Goal: Task Accomplishment & Management: Complete application form

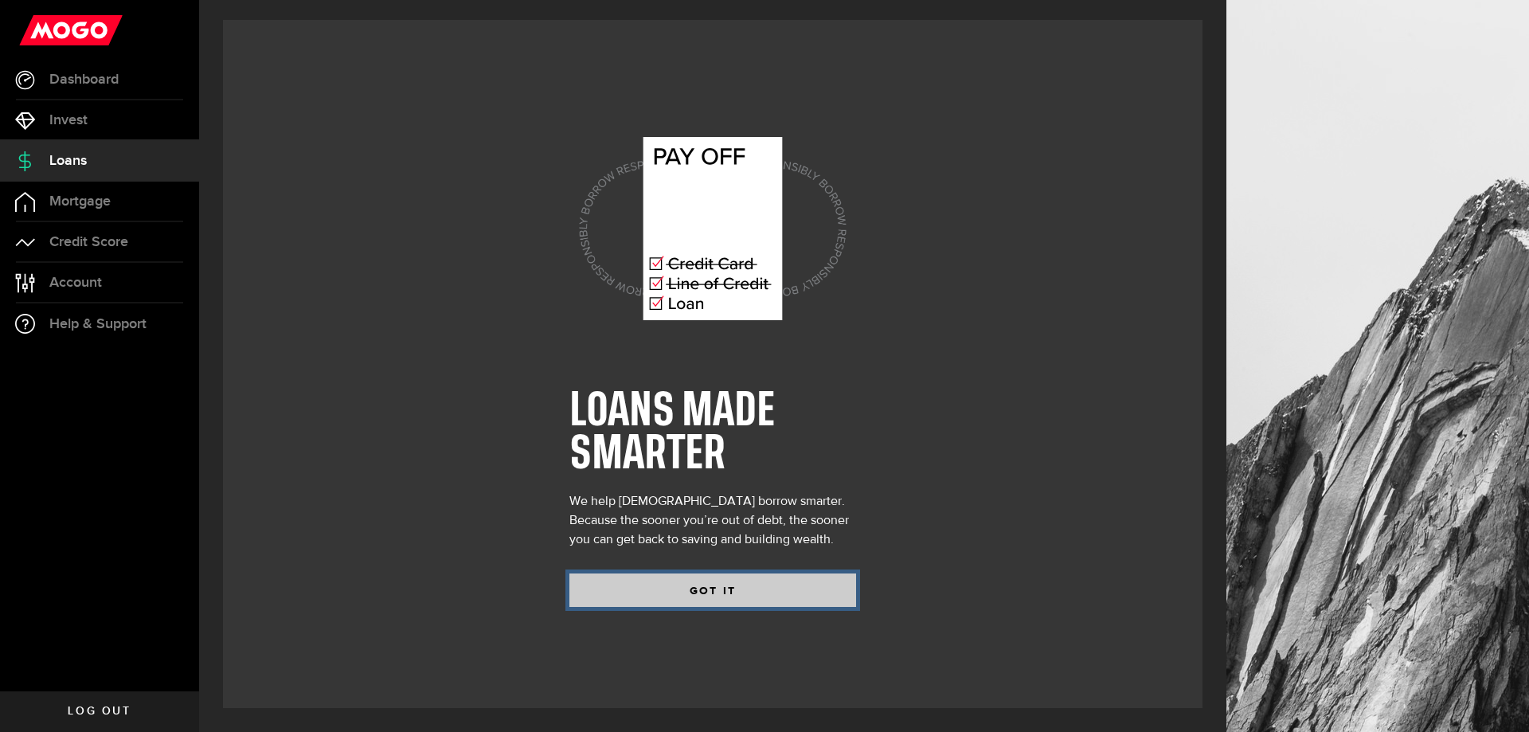
click at [710, 585] on button "GOT IT" at bounding box center [712, 589] width 287 height 33
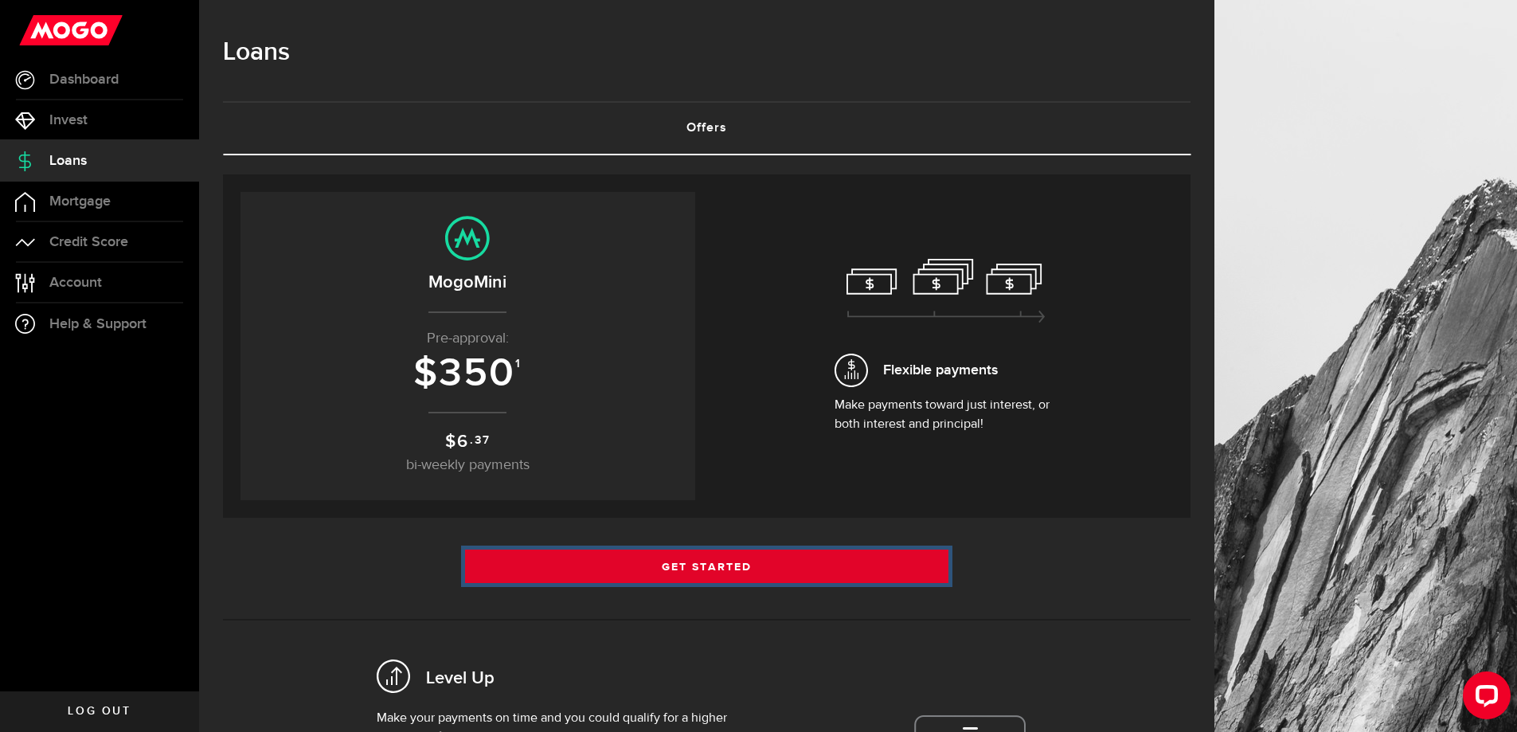
click at [738, 568] on link "Get Started" at bounding box center [707, 566] width 484 height 33
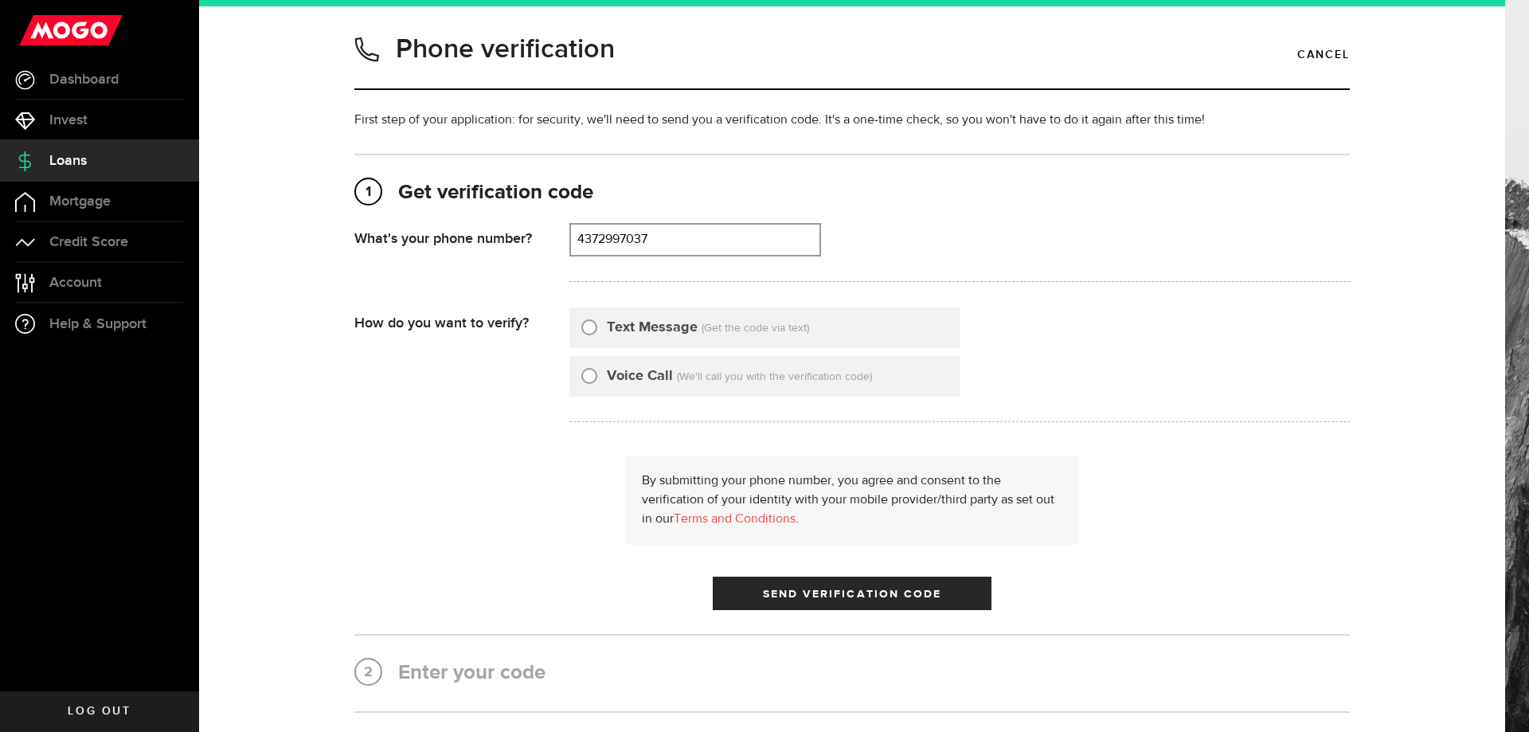
type input "4372997037"
click at [590, 329] on input "Text Message" at bounding box center [589, 325] width 16 height 16
radio input "true"
click at [868, 595] on span "Send Verification Code" at bounding box center [852, 594] width 179 height 11
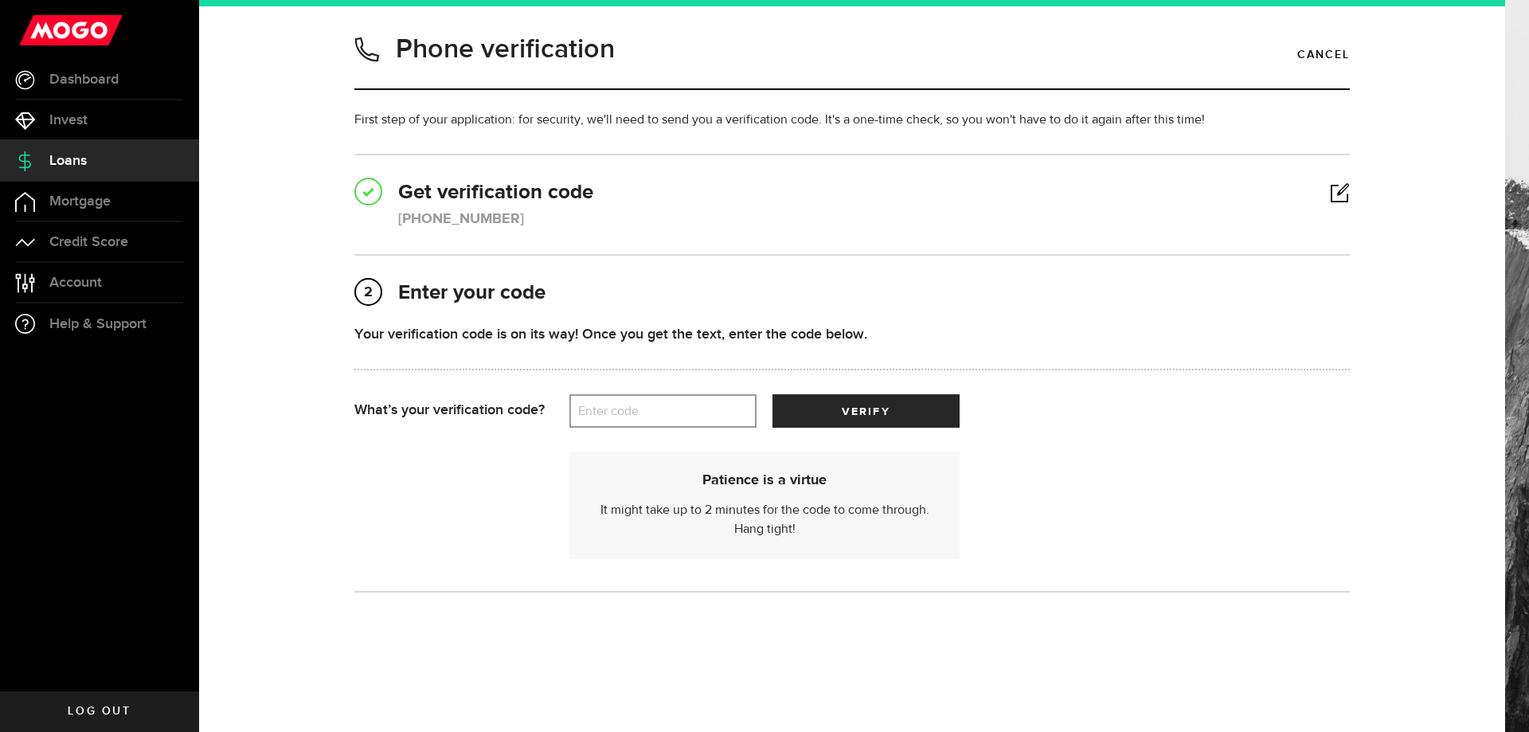
click at [609, 416] on label "Enter code" at bounding box center [662, 411] width 187 height 33
click at [609, 416] on input "Enter code" at bounding box center [662, 410] width 187 height 33
type input "51788"
click at [907, 417] on button "verify" at bounding box center [865, 410] width 187 height 33
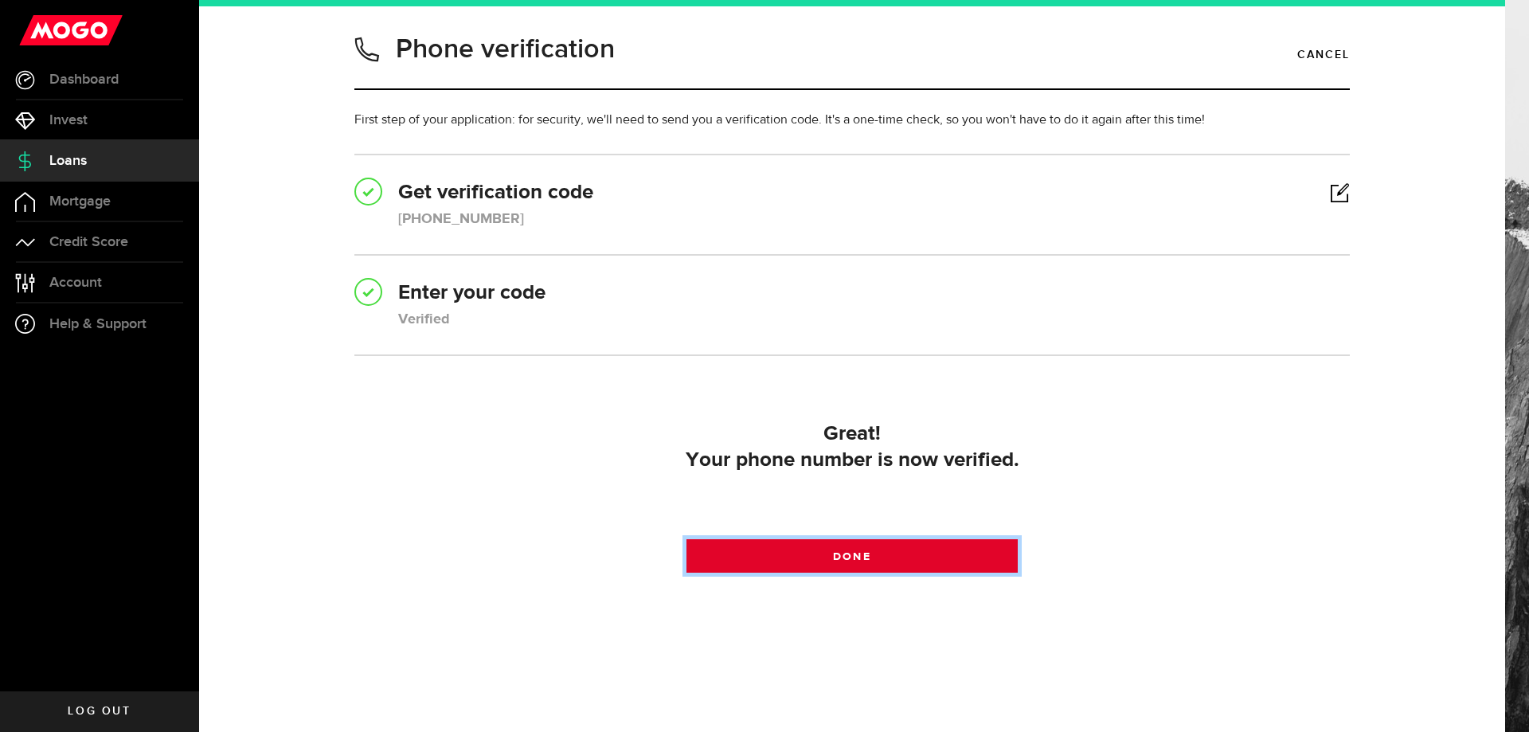
click at [825, 556] on link "Done" at bounding box center [852, 555] width 332 height 33
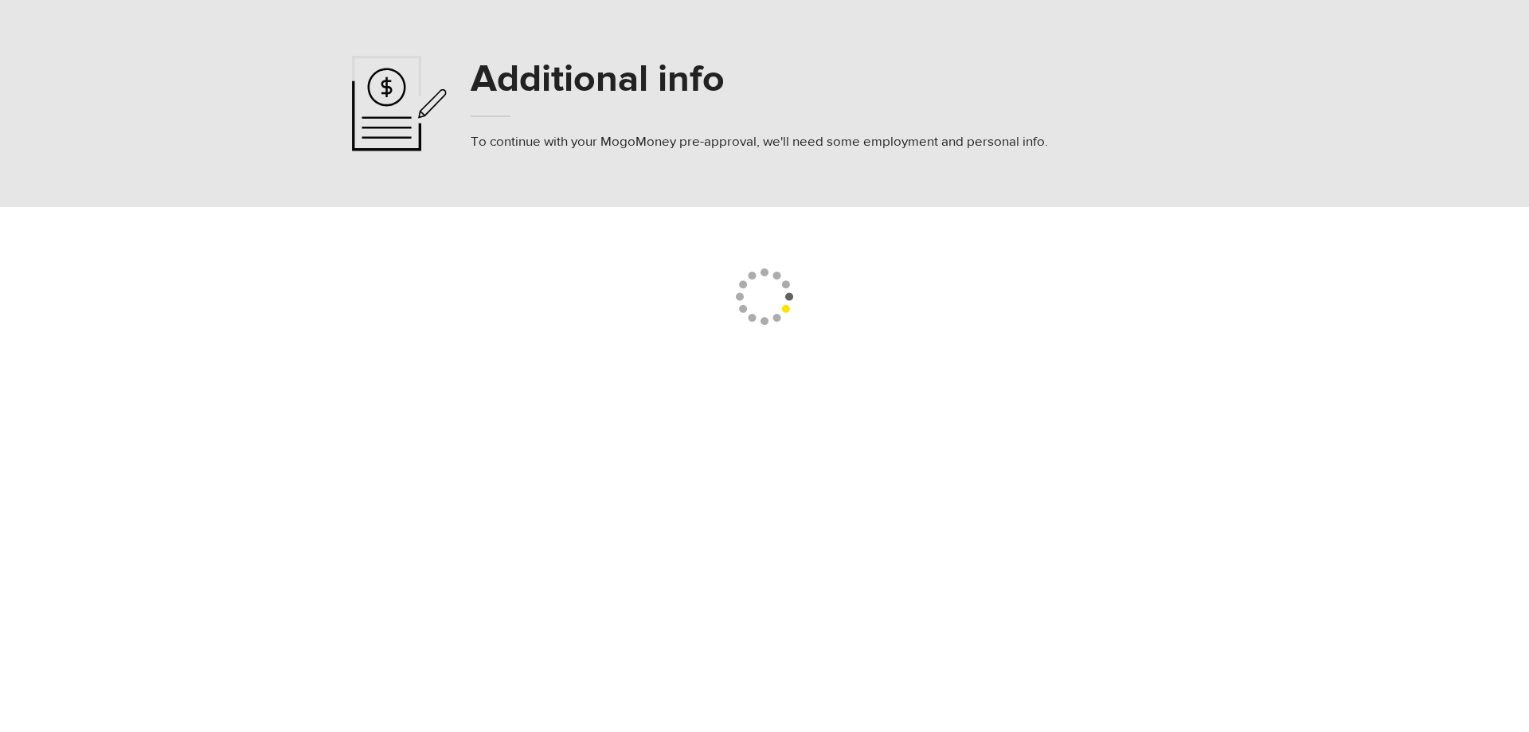
select select
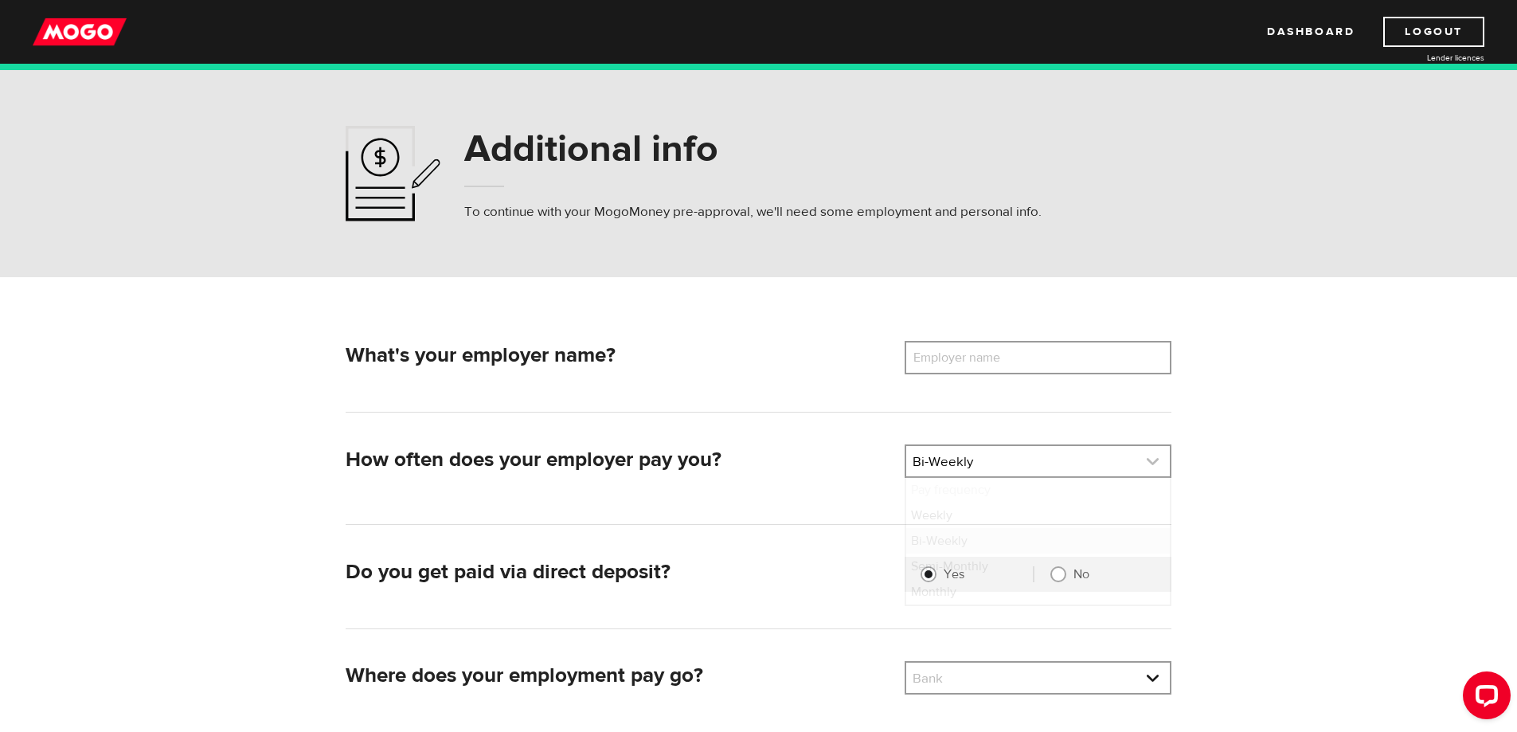
click at [1023, 460] on link at bounding box center [1038, 461] width 264 height 30
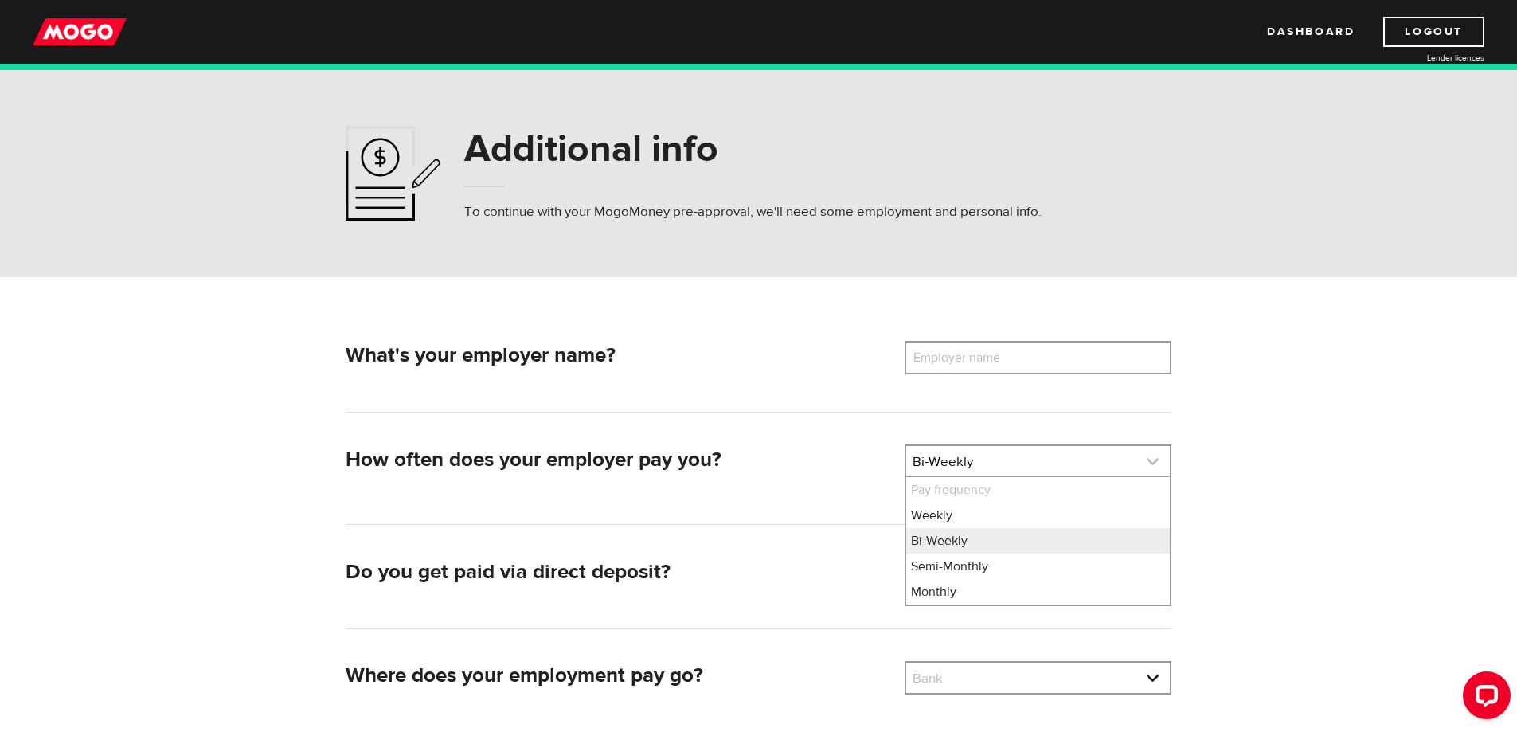
click at [1023, 460] on link at bounding box center [1038, 461] width 264 height 30
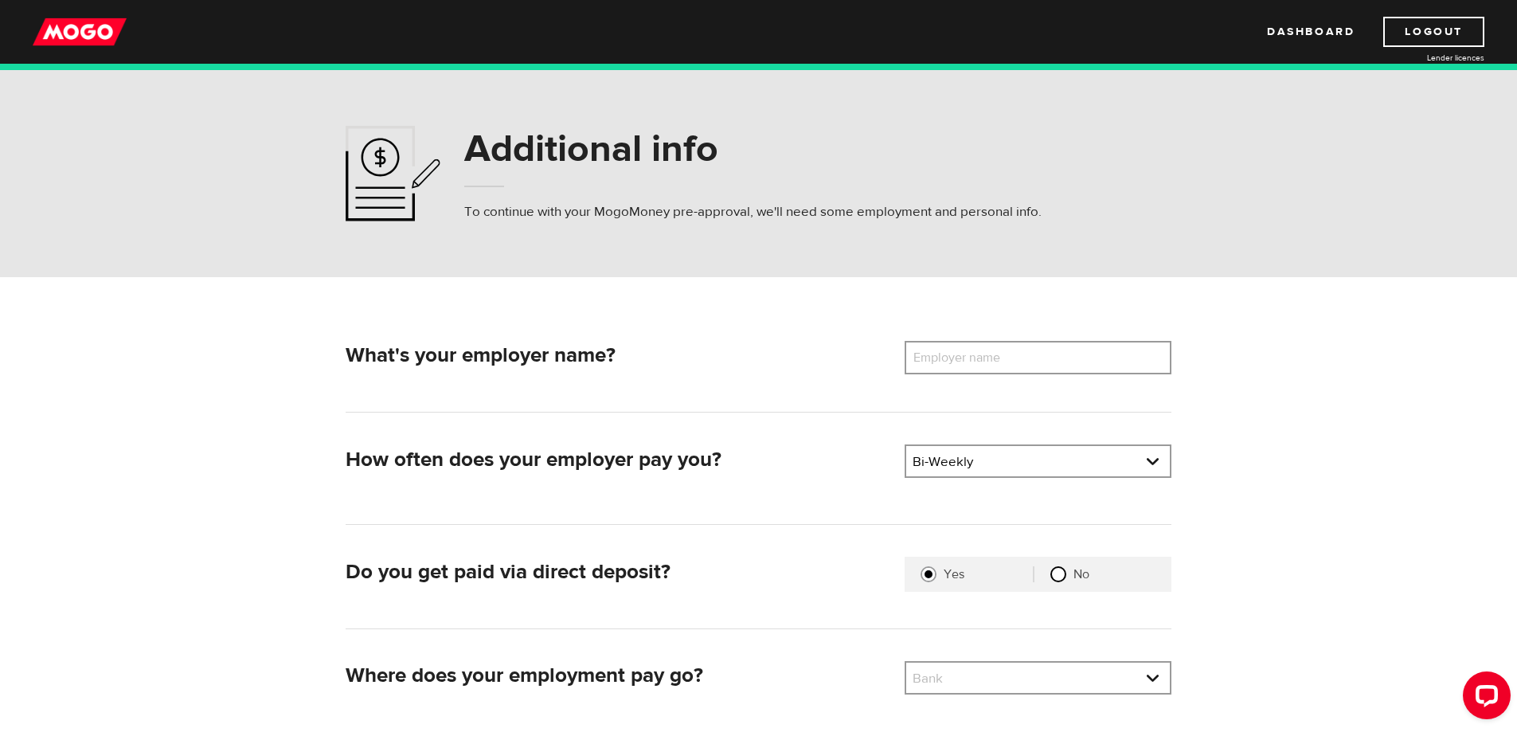
click at [1060, 574] on input "No" at bounding box center [1058, 574] width 16 height 16
radio input "true"
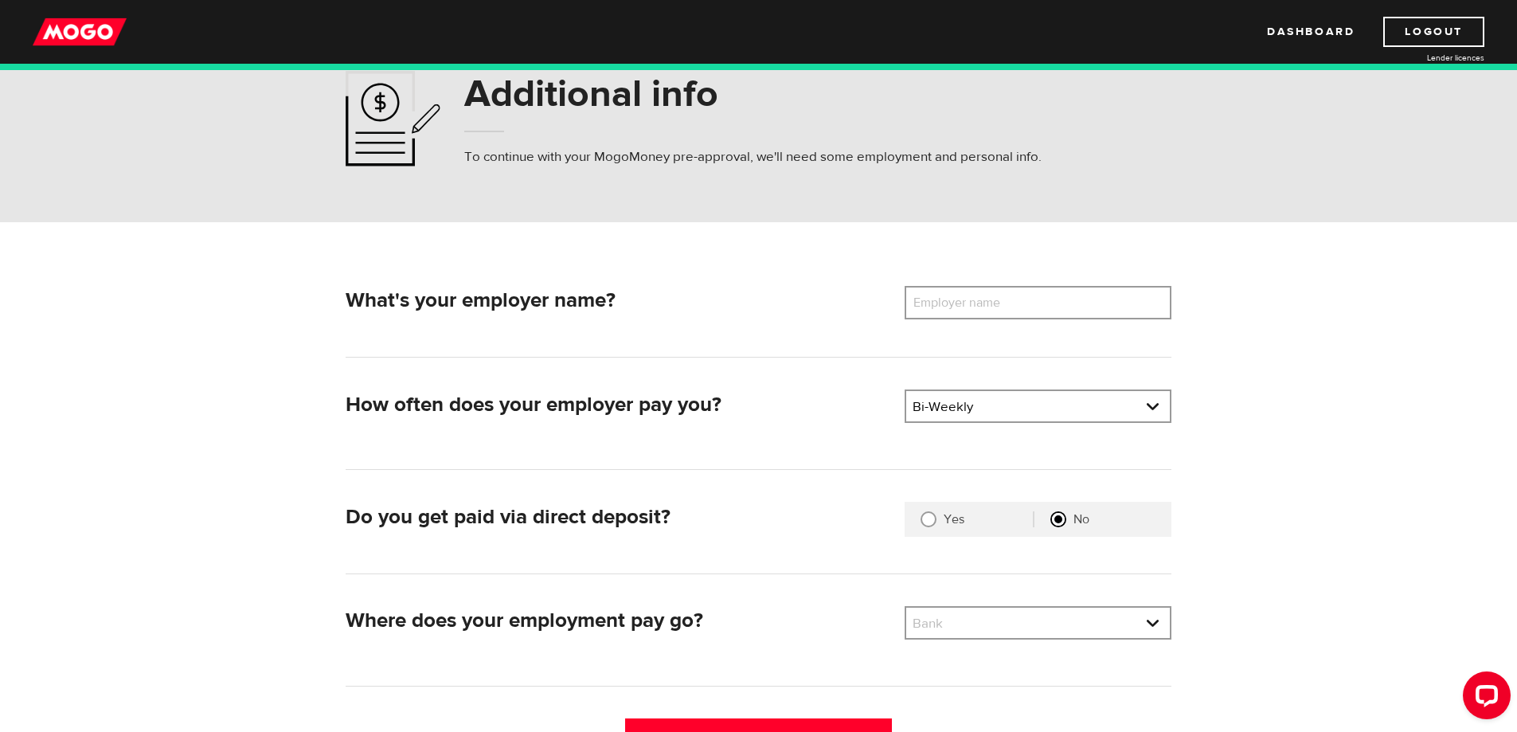
scroll to position [80, 0]
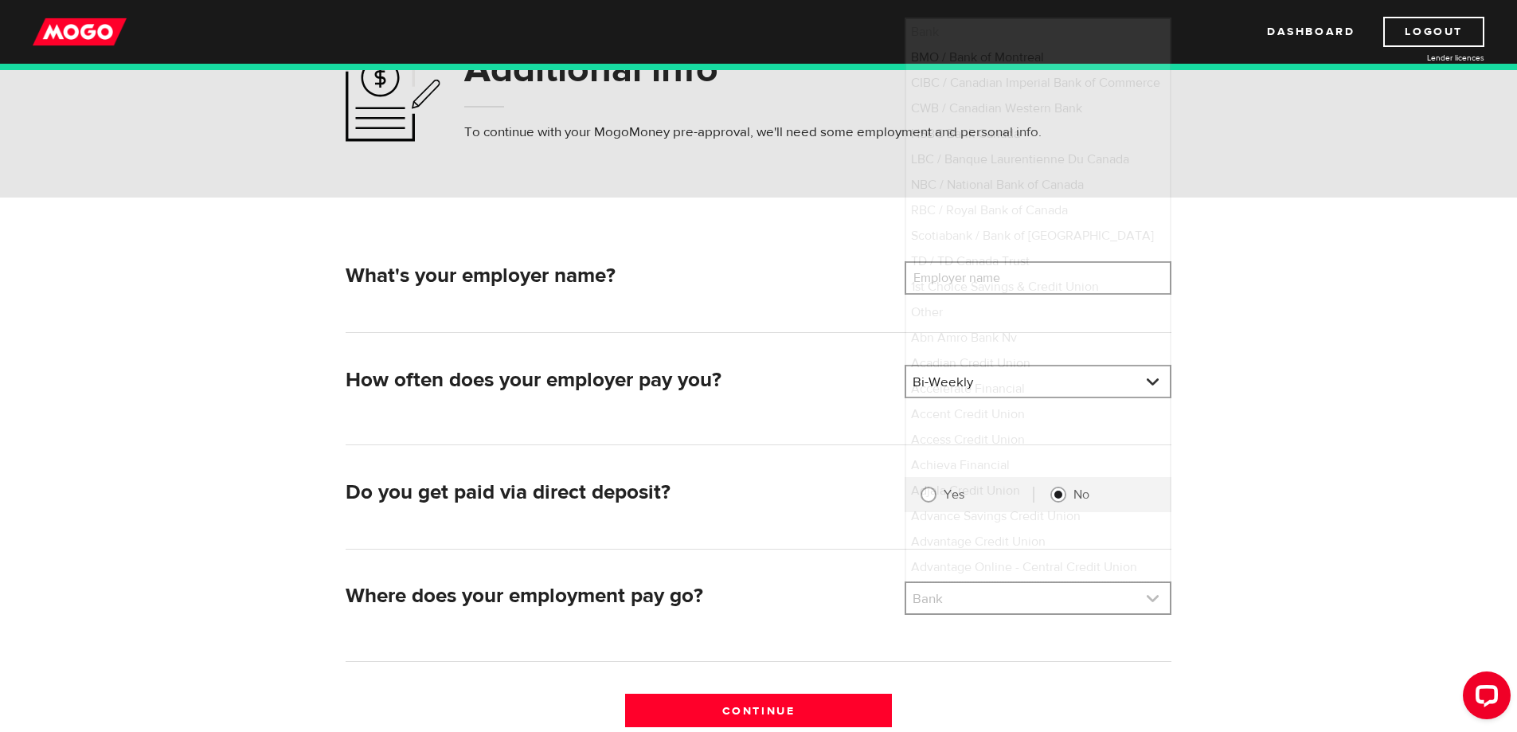
click at [1040, 600] on link at bounding box center [1038, 598] width 264 height 30
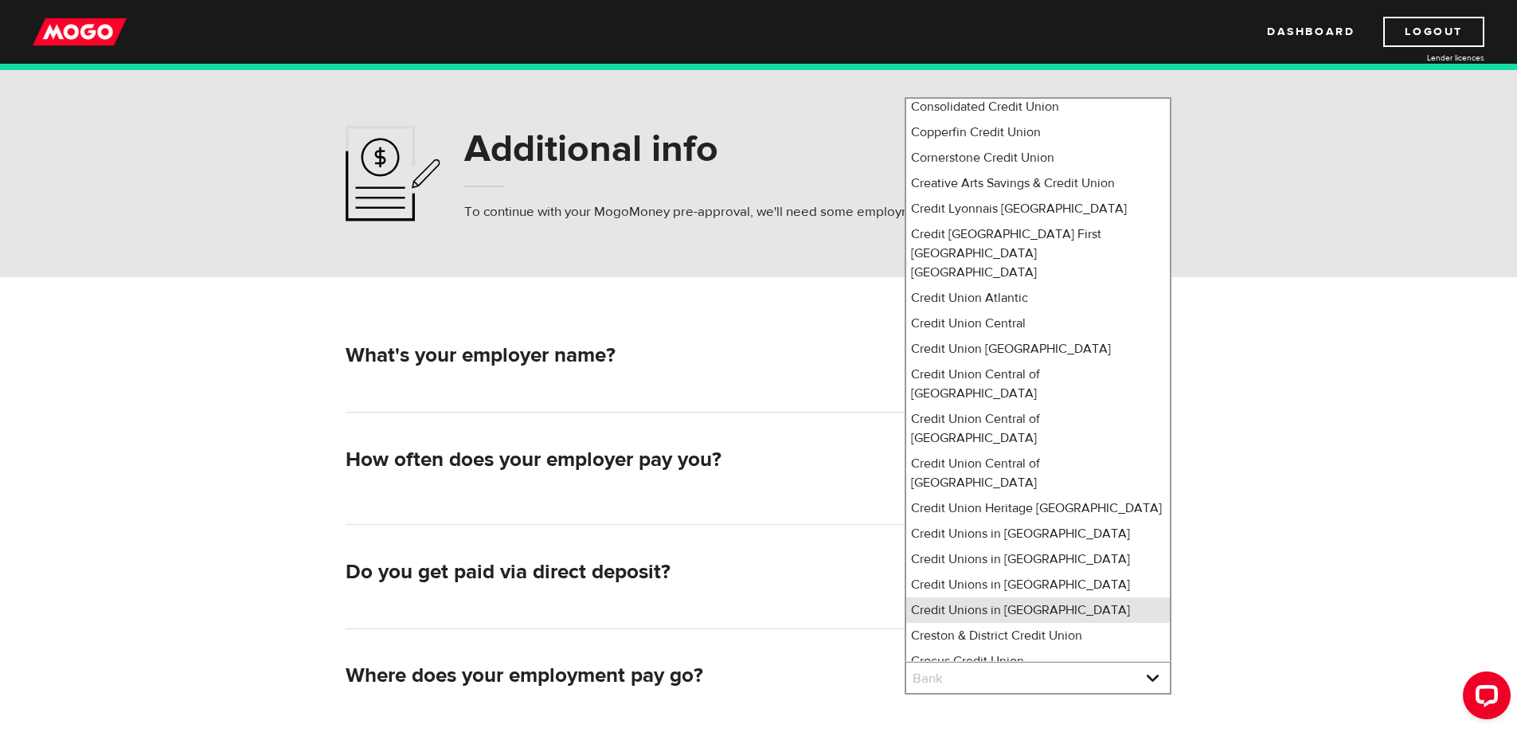
scroll to position [3350, 0]
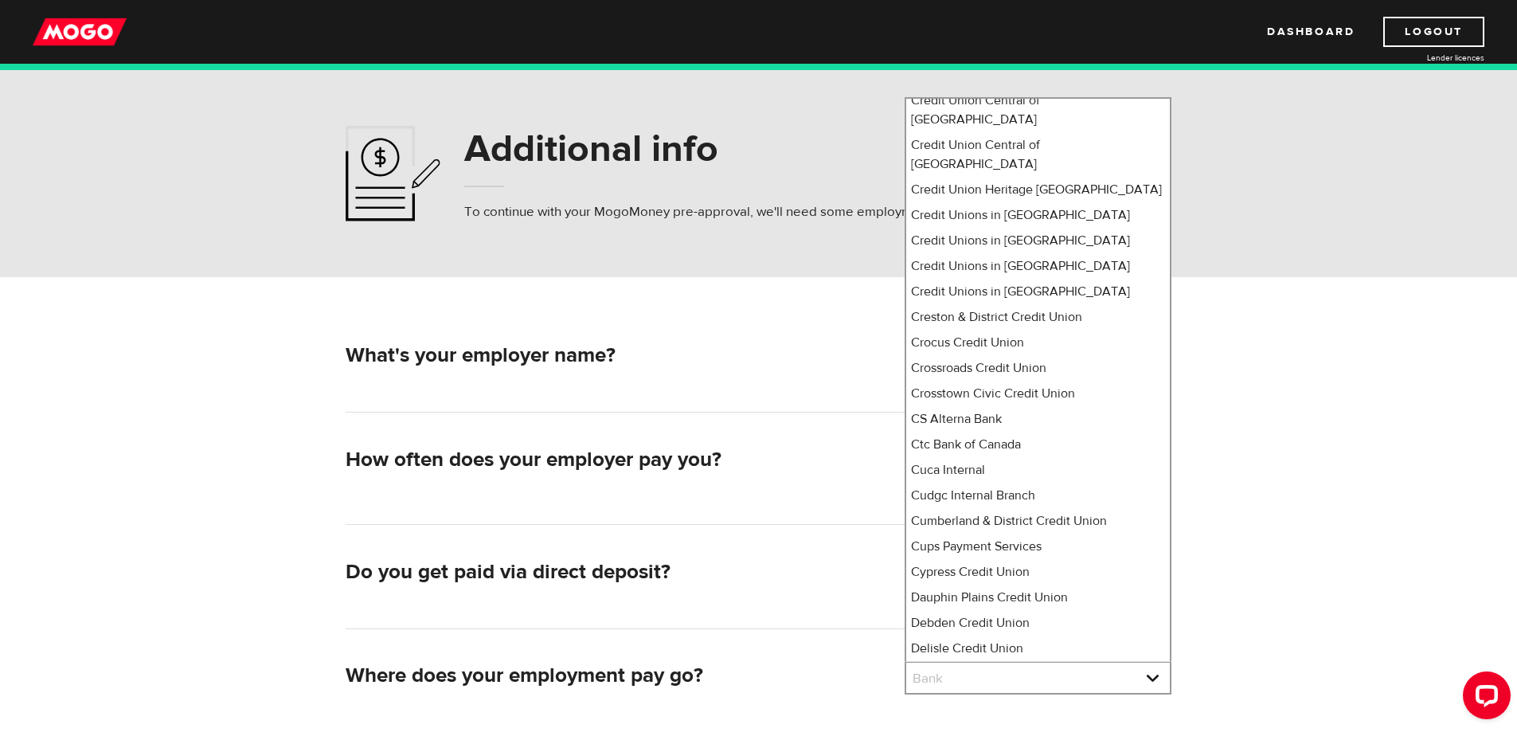
click at [1312, 515] on form "What's your employer name? Employer name Please enter your employer's name How …" at bounding box center [758, 549] width 1517 height 545
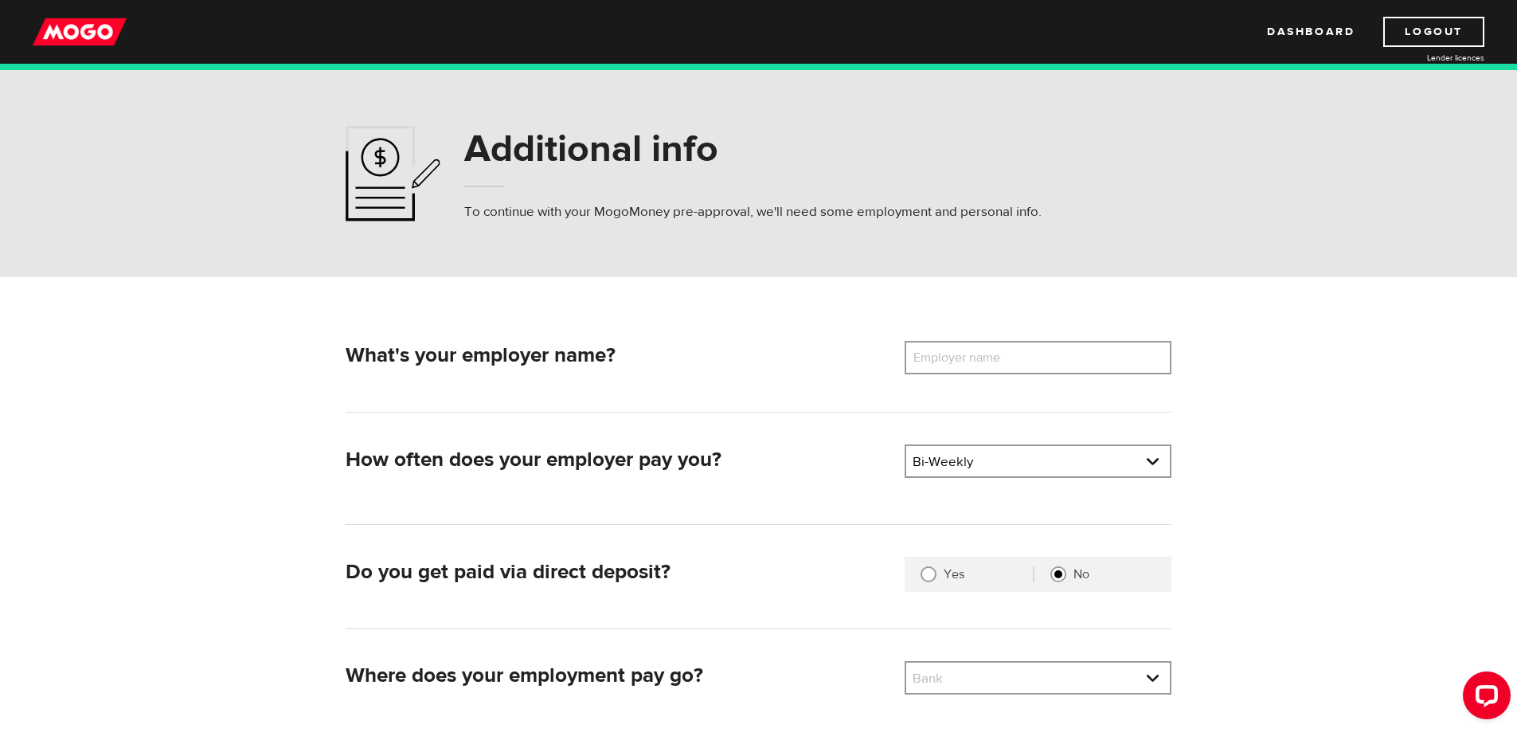
click at [989, 367] on label "Employer name" at bounding box center [969, 357] width 128 height 33
click at [989, 367] on input "Employer name" at bounding box center [1038, 357] width 267 height 33
type input "cheese boutique"
click at [1334, 414] on form "What's your employer name? Employer name Please enter your employer's name chee…" at bounding box center [758, 549] width 1517 height 545
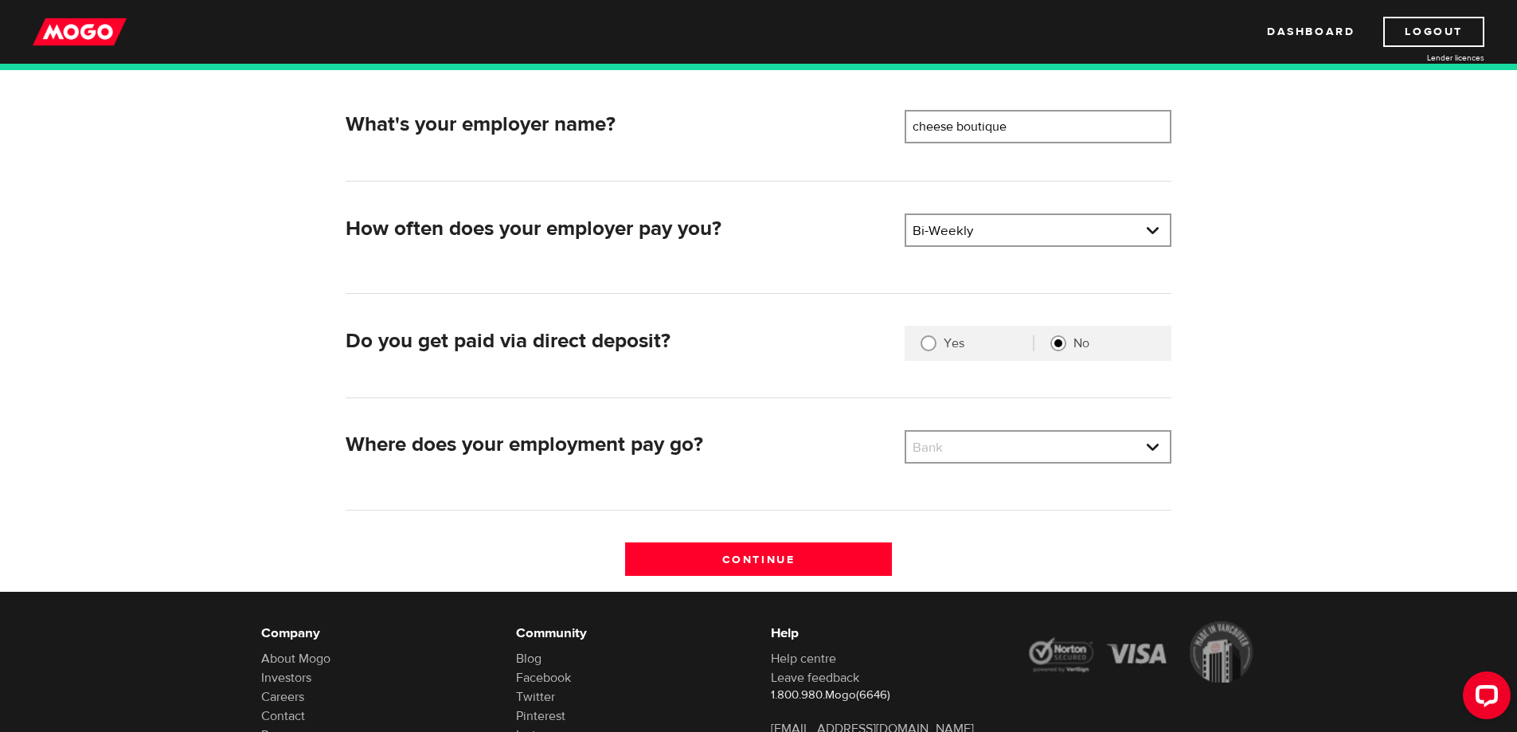
scroll to position [239, 0]
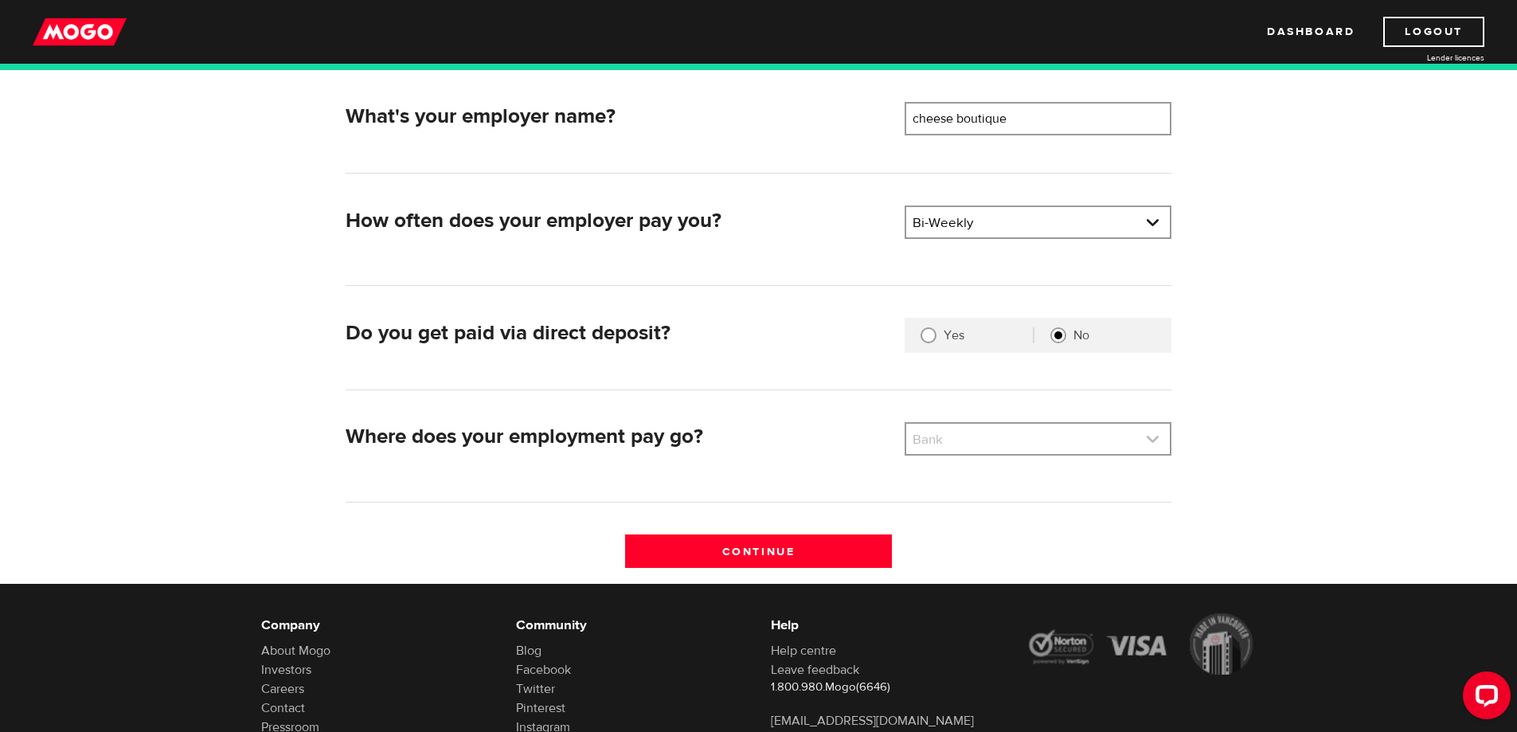
click at [1018, 442] on link at bounding box center [1038, 439] width 264 height 30
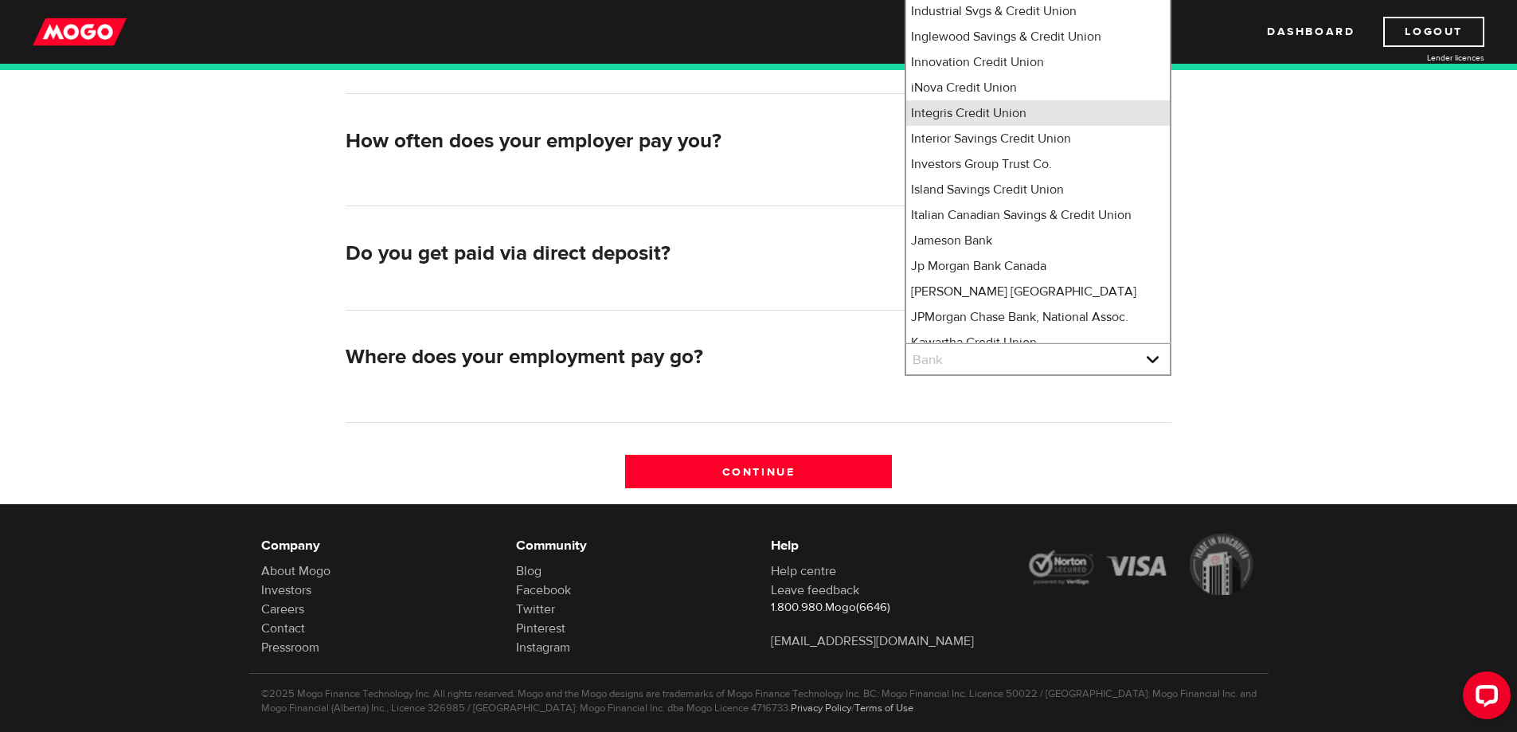
scroll to position [304, 0]
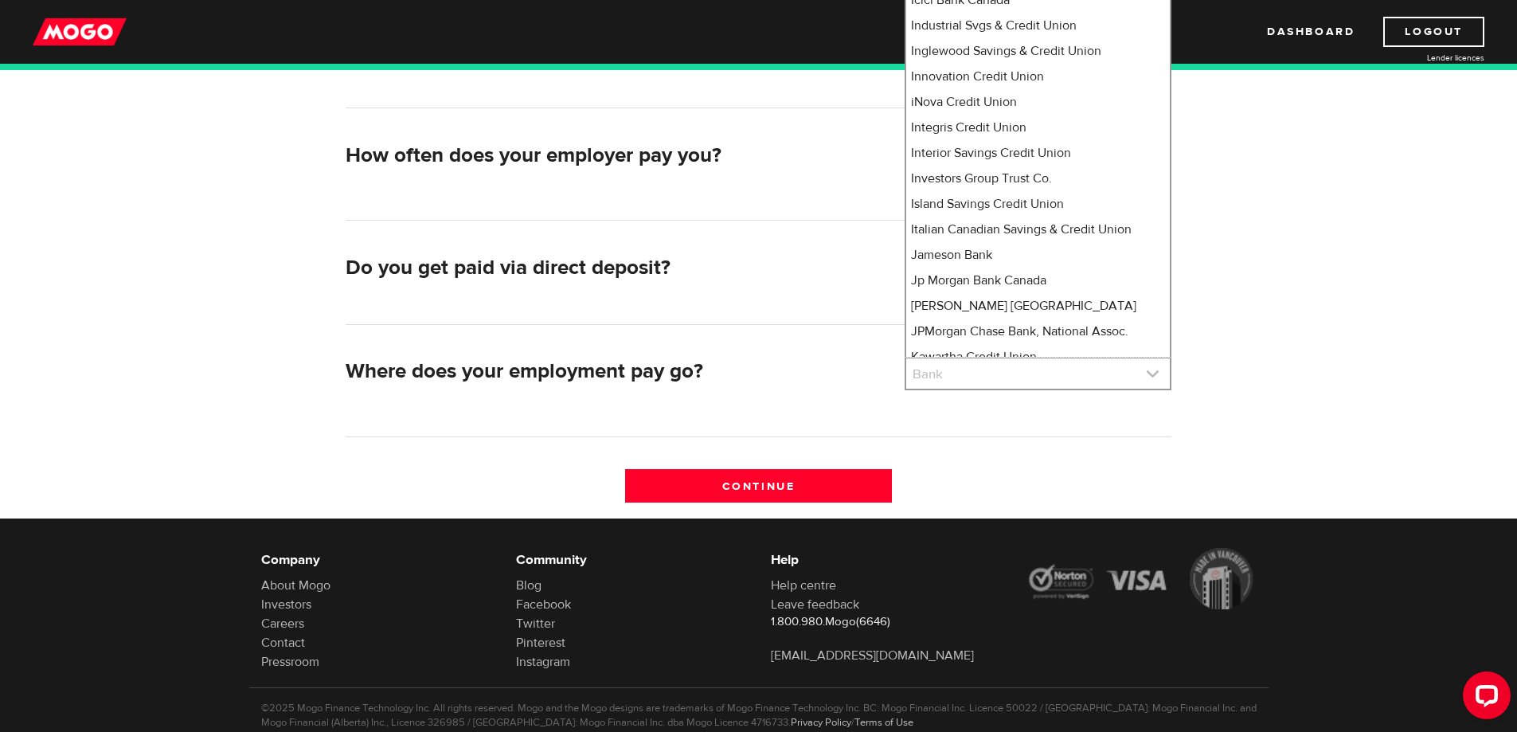
click at [957, 373] on link at bounding box center [1038, 373] width 264 height 30
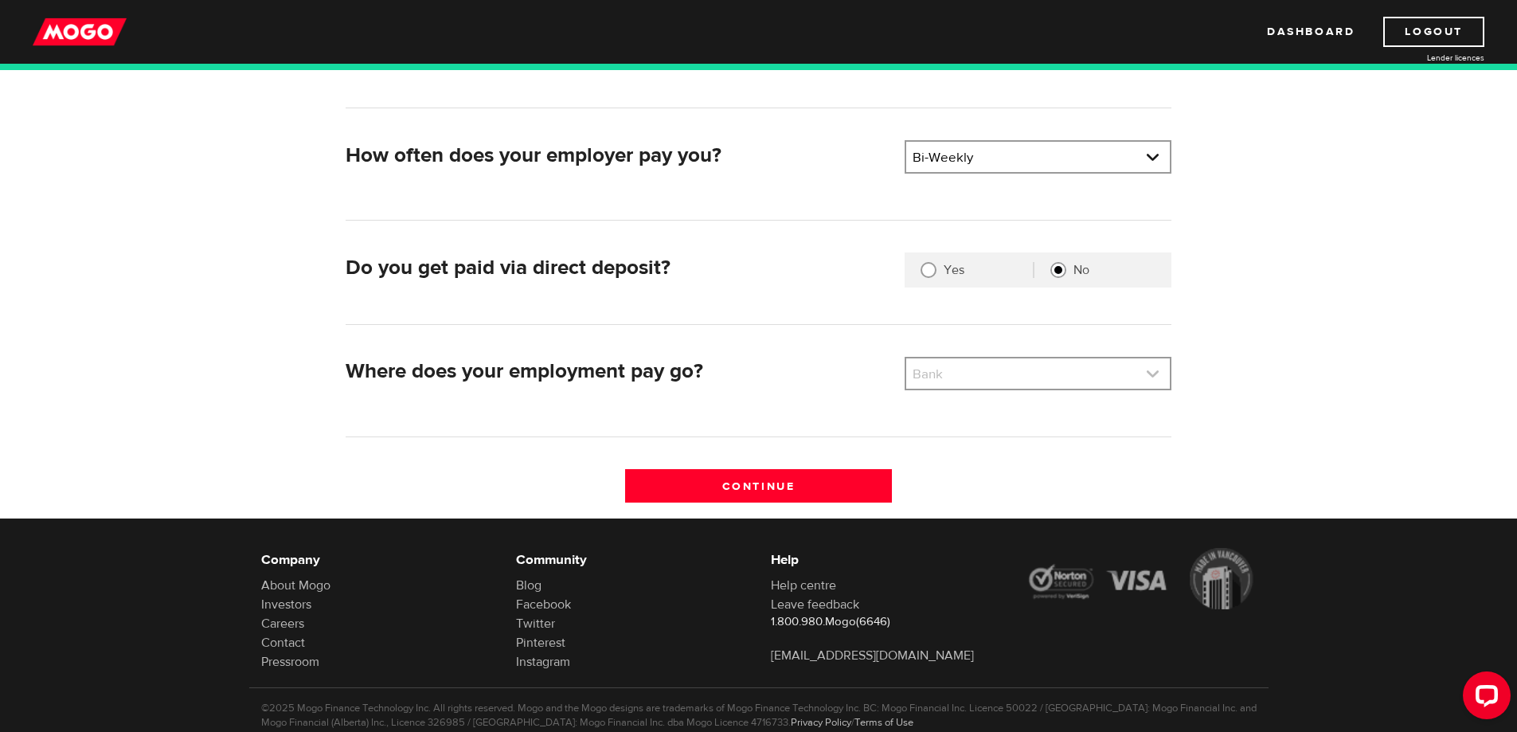
click at [952, 379] on link at bounding box center [1038, 373] width 264 height 30
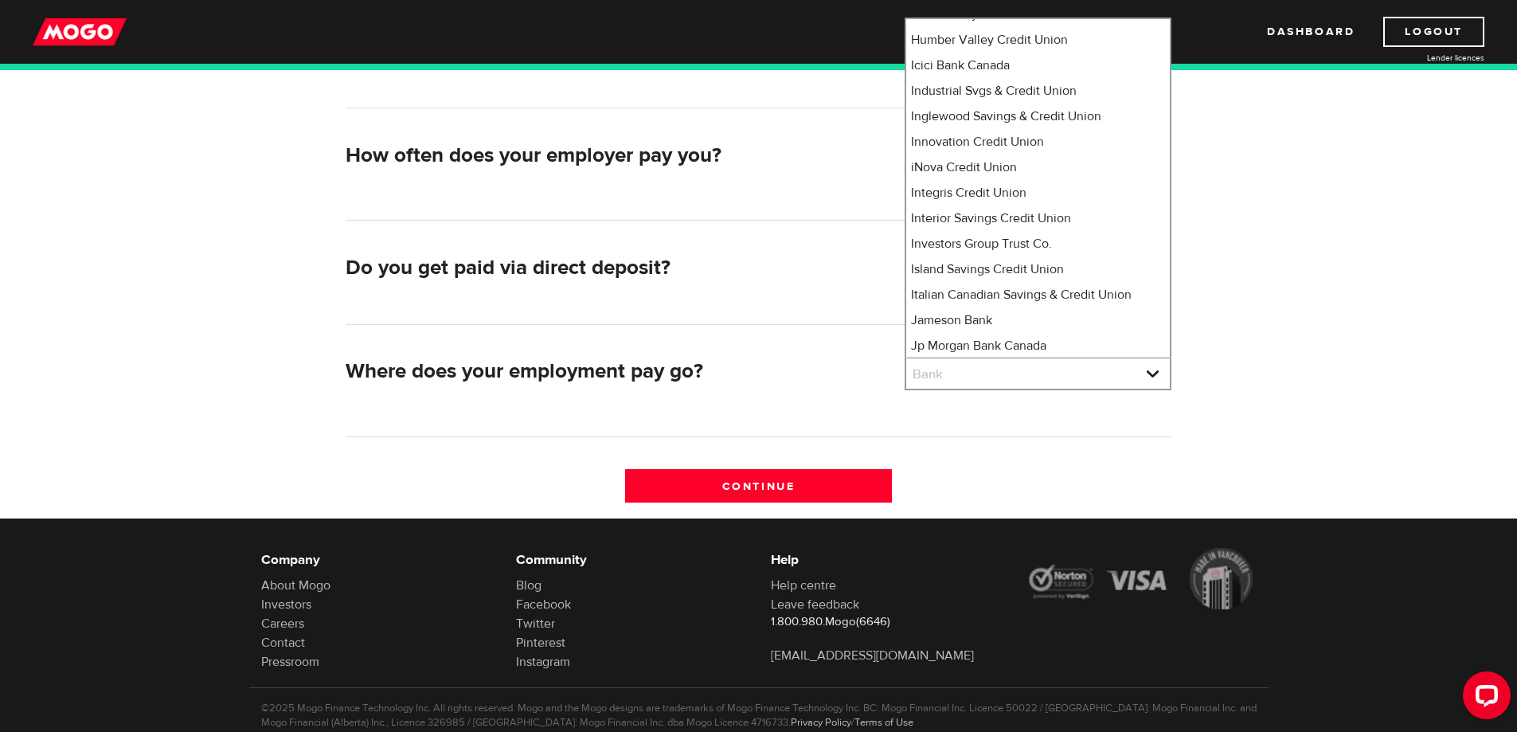
select select "4"
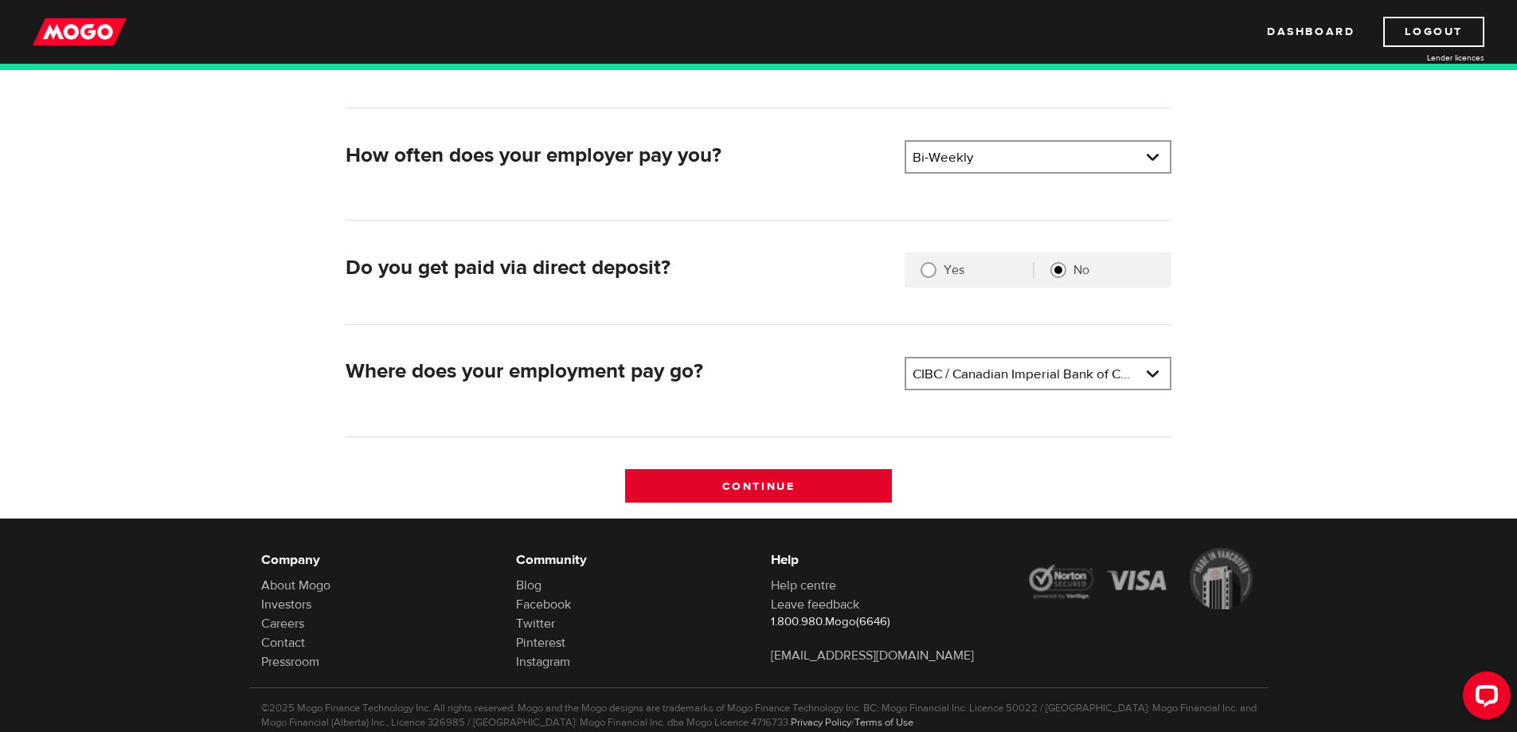
click at [741, 487] on input "Continue" at bounding box center [758, 485] width 267 height 33
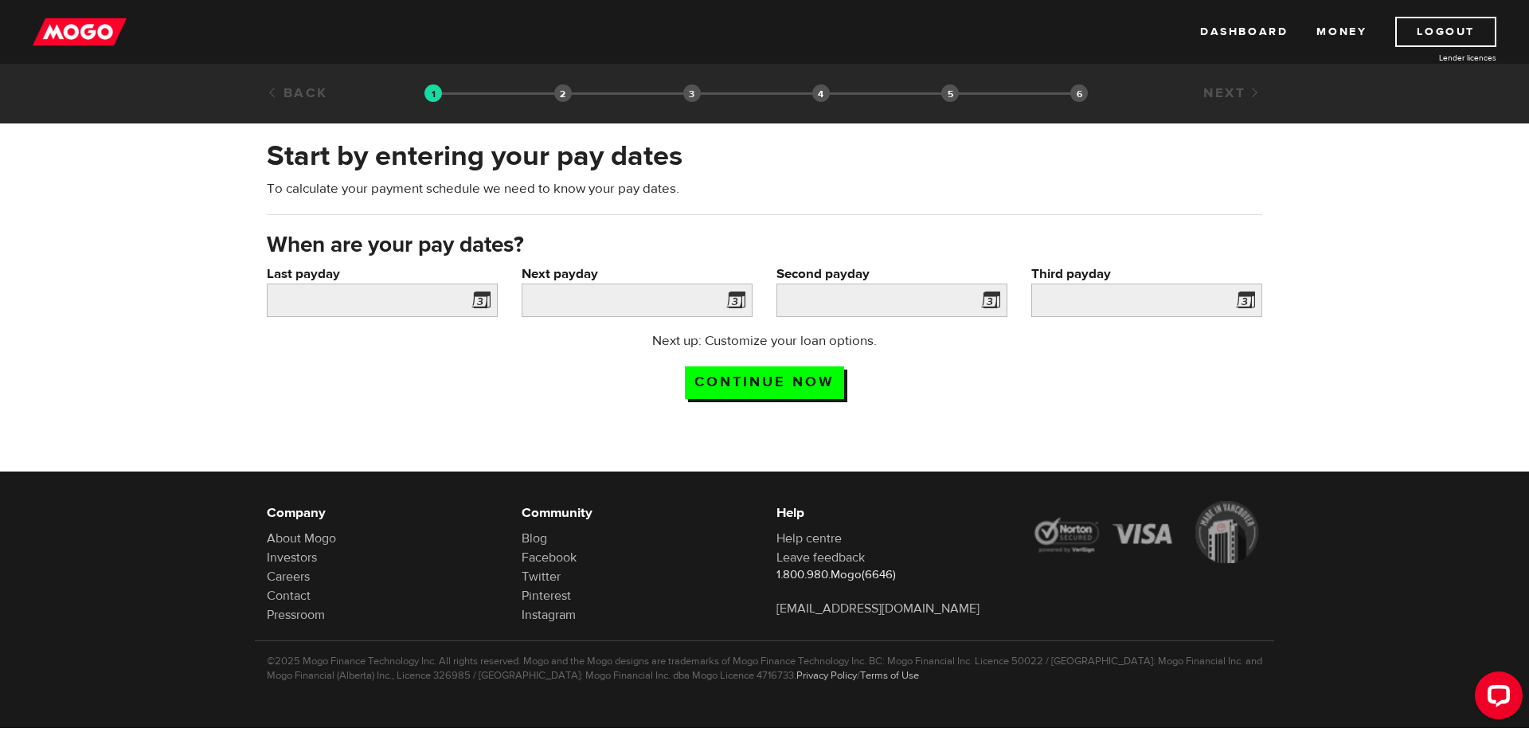
click at [490, 302] on span at bounding box center [478, 302] width 24 height 25
click at [481, 299] on span at bounding box center [478, 302] width 24 height 25
click at [471, 299] on span at bounding box center [478, 302] width 24 height 25
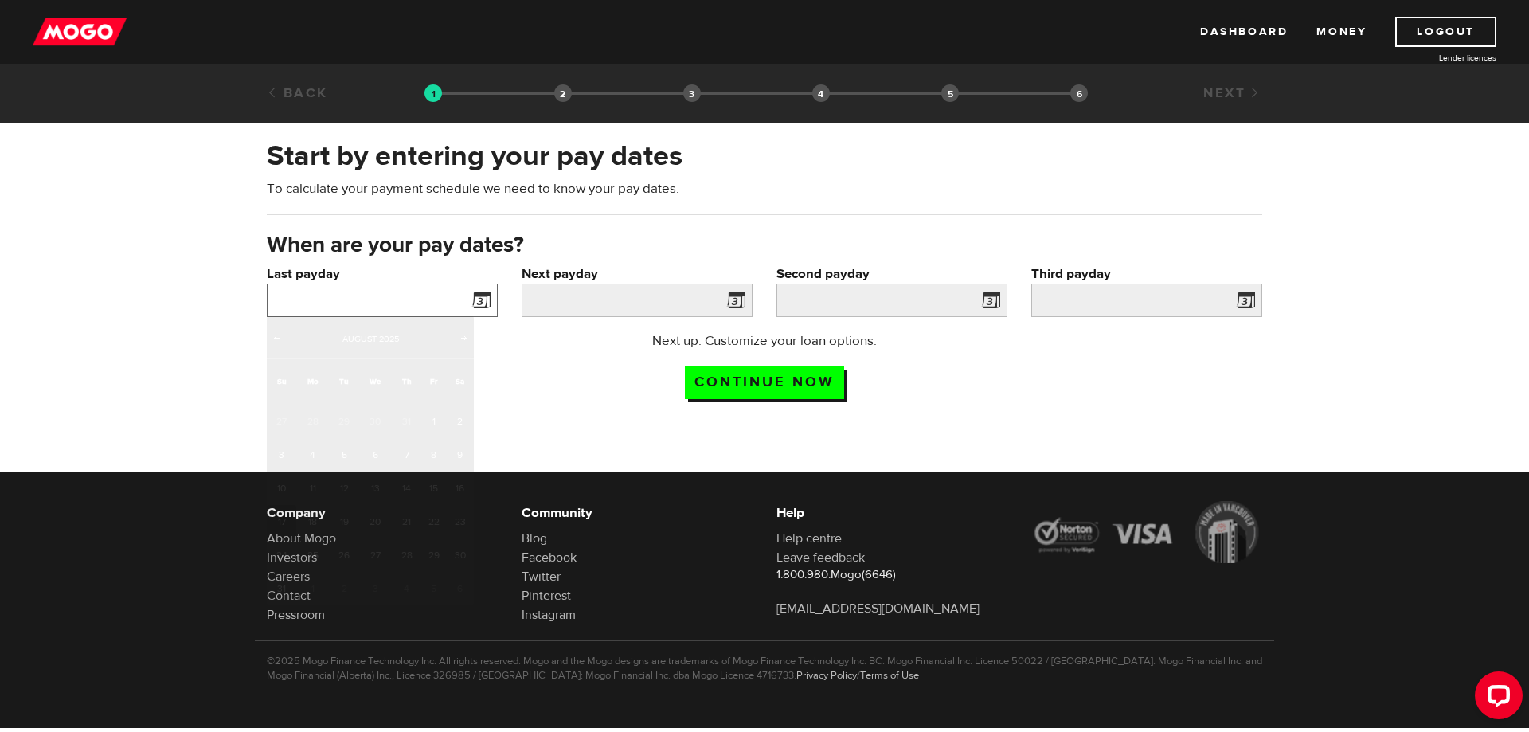
click at [400, 286] on input "Last payday" at bounding box center [382, 300] width 231 height 33
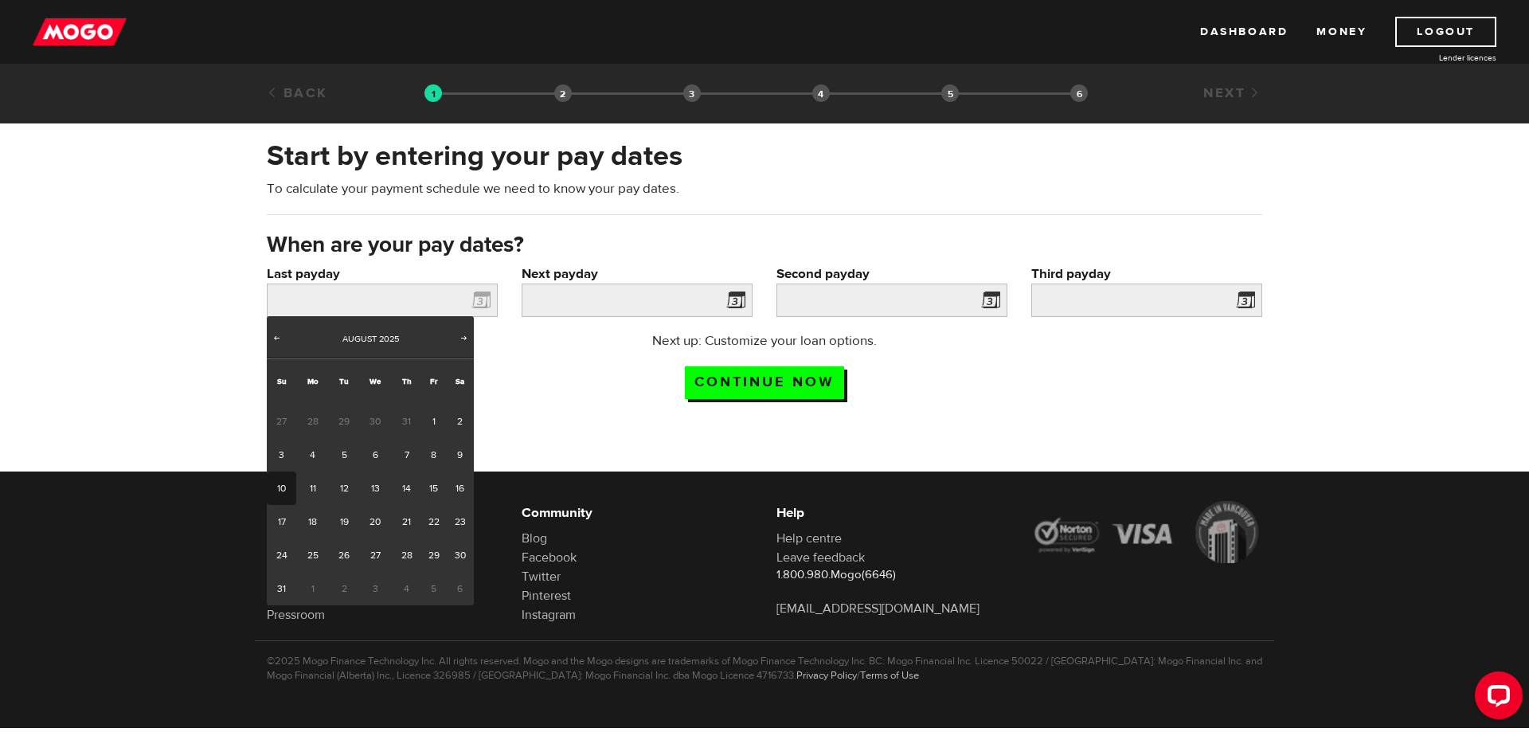
click at [280, 494] on link "10" at bounding box center [281, 487] width 29 height 33
type input "2025/08/10"
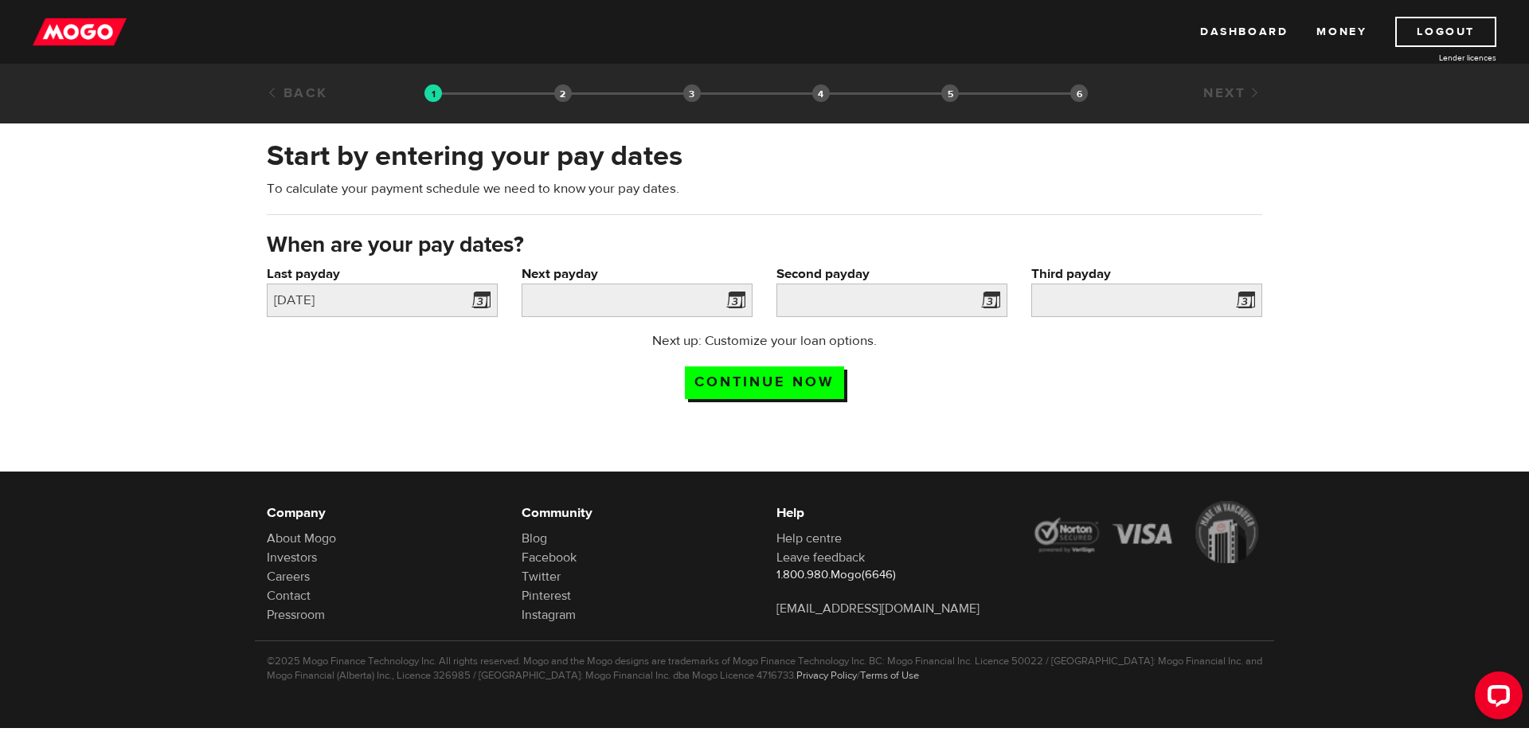
click at [730, 295] on span at bounding box center [733, 302] width 24 height 25
click at [739, 302] on span at bounding box center [733, 302] width 24 height 25
click at [717, 300] on input "Next payday" at bounding box center [637, 300] width 231 height 33
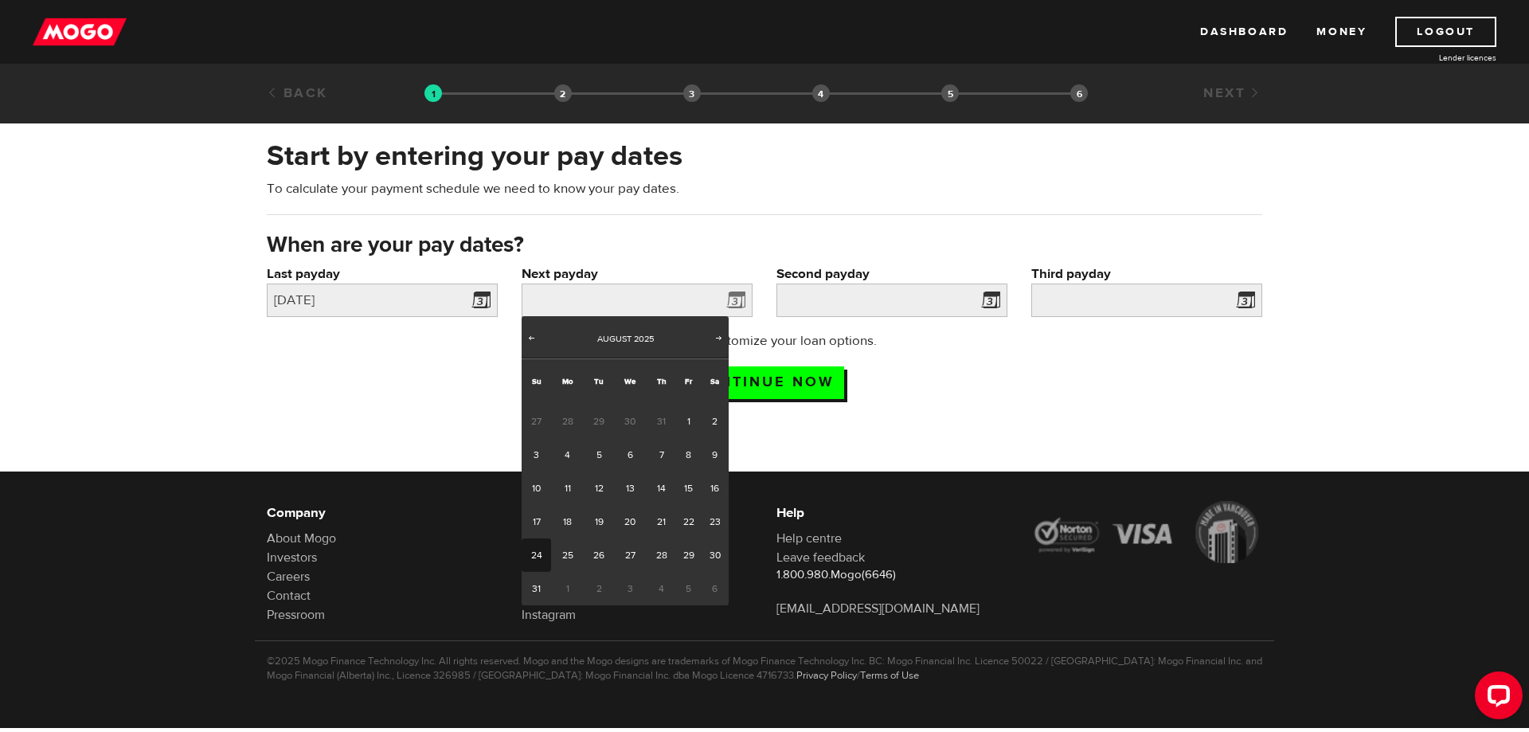
click at [534, 553] on link "24" at bounding box center [536, 554] width 29 height 33
type input "2025/08/24"
type input "2025/9/7"
type input "2025/9/21"
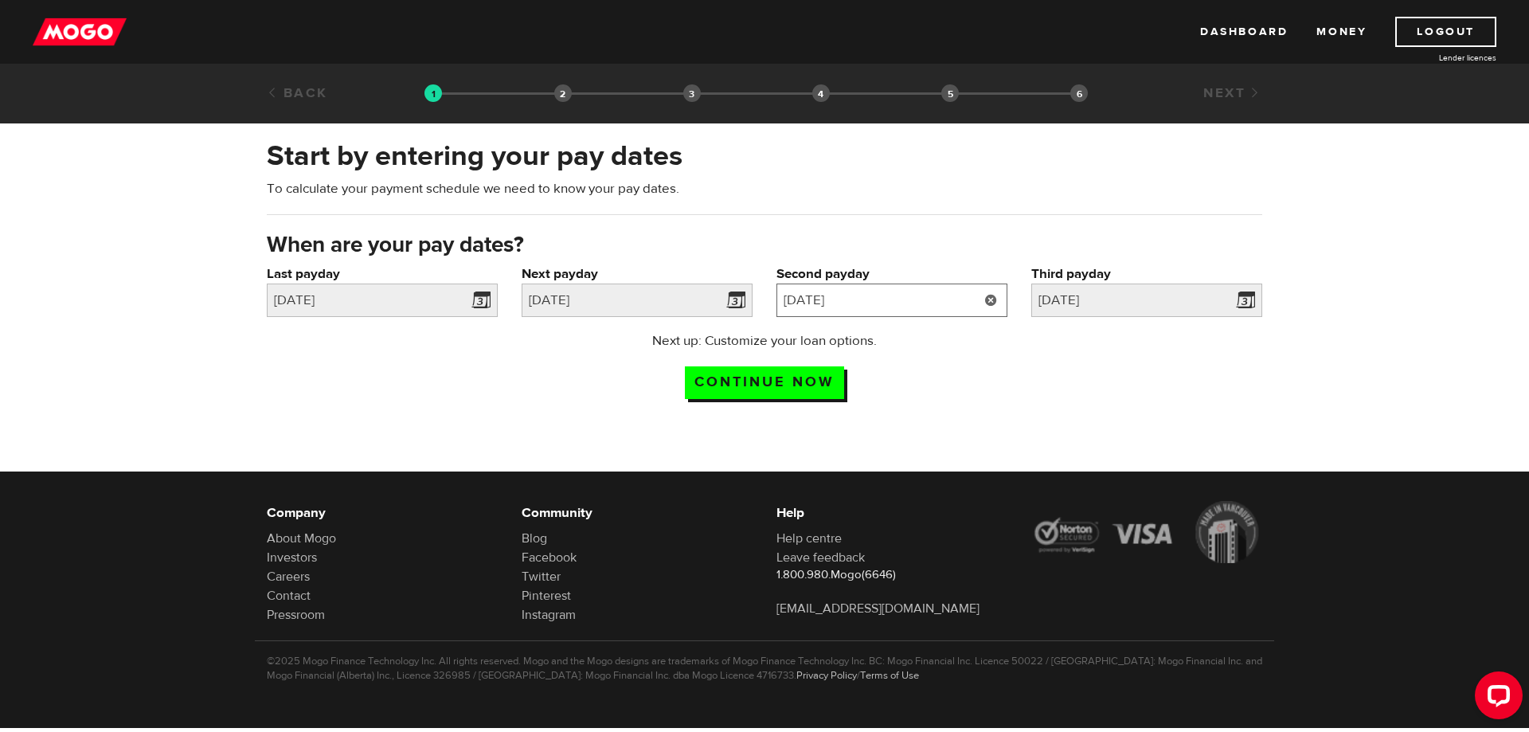
click at [969, 295] on input "2025/9/7" at bounding box center [891, 300] width 231 height 33
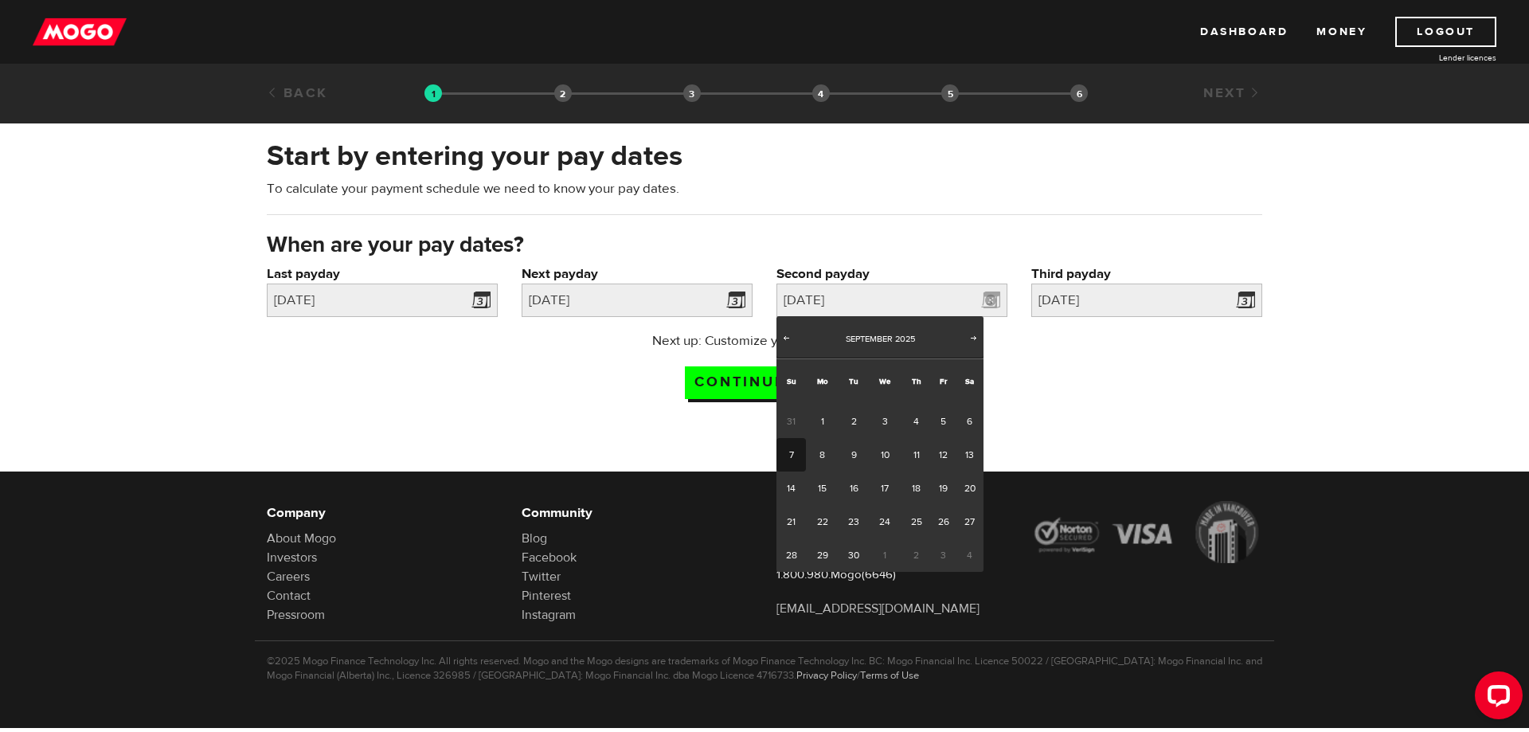
click at [792, 455] on link "7" at bounding box center [790, 454] width 29 height 33
type input "2025/09/07"
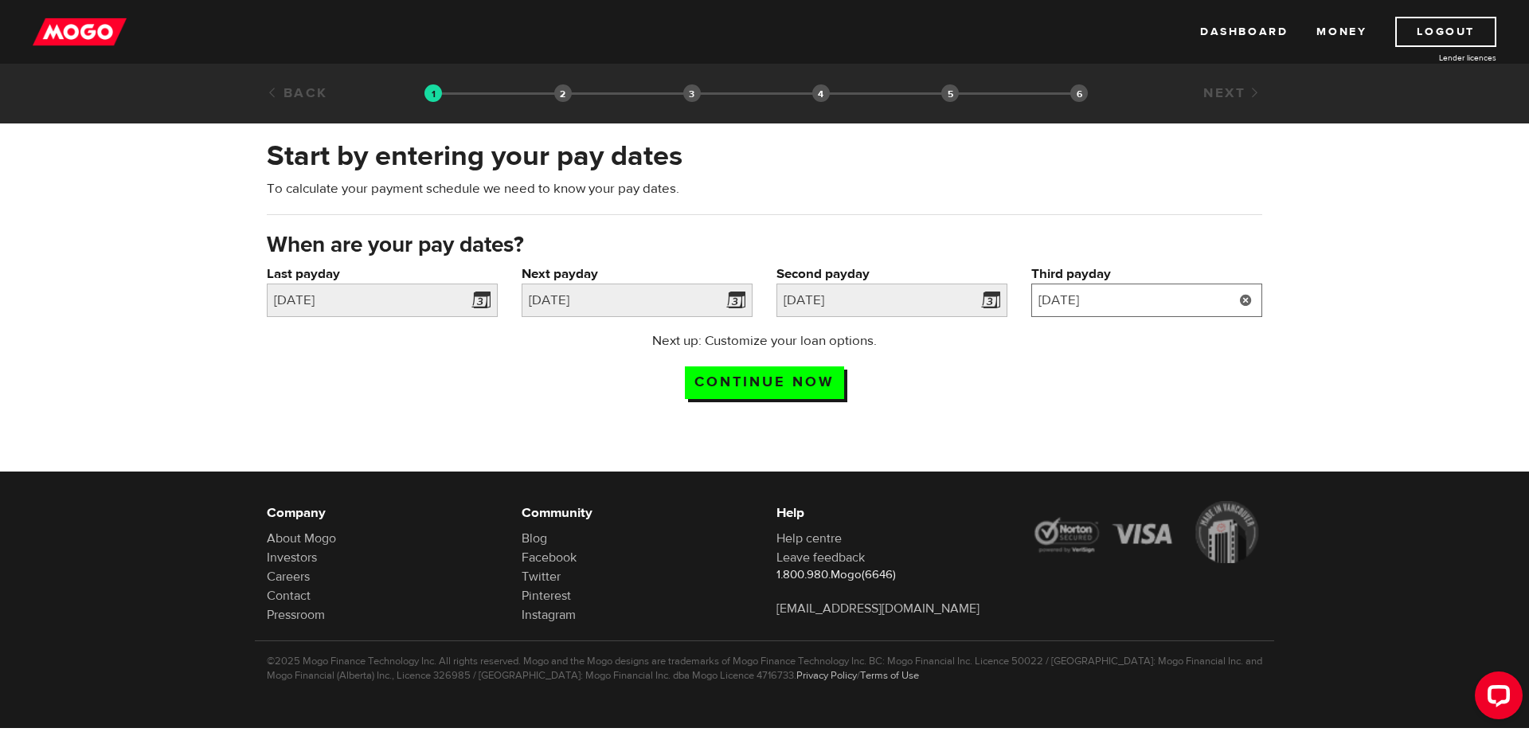
click at [1118, 298] on input "2025/9/21" at bounding box center [1146, 300] width 231 height 33
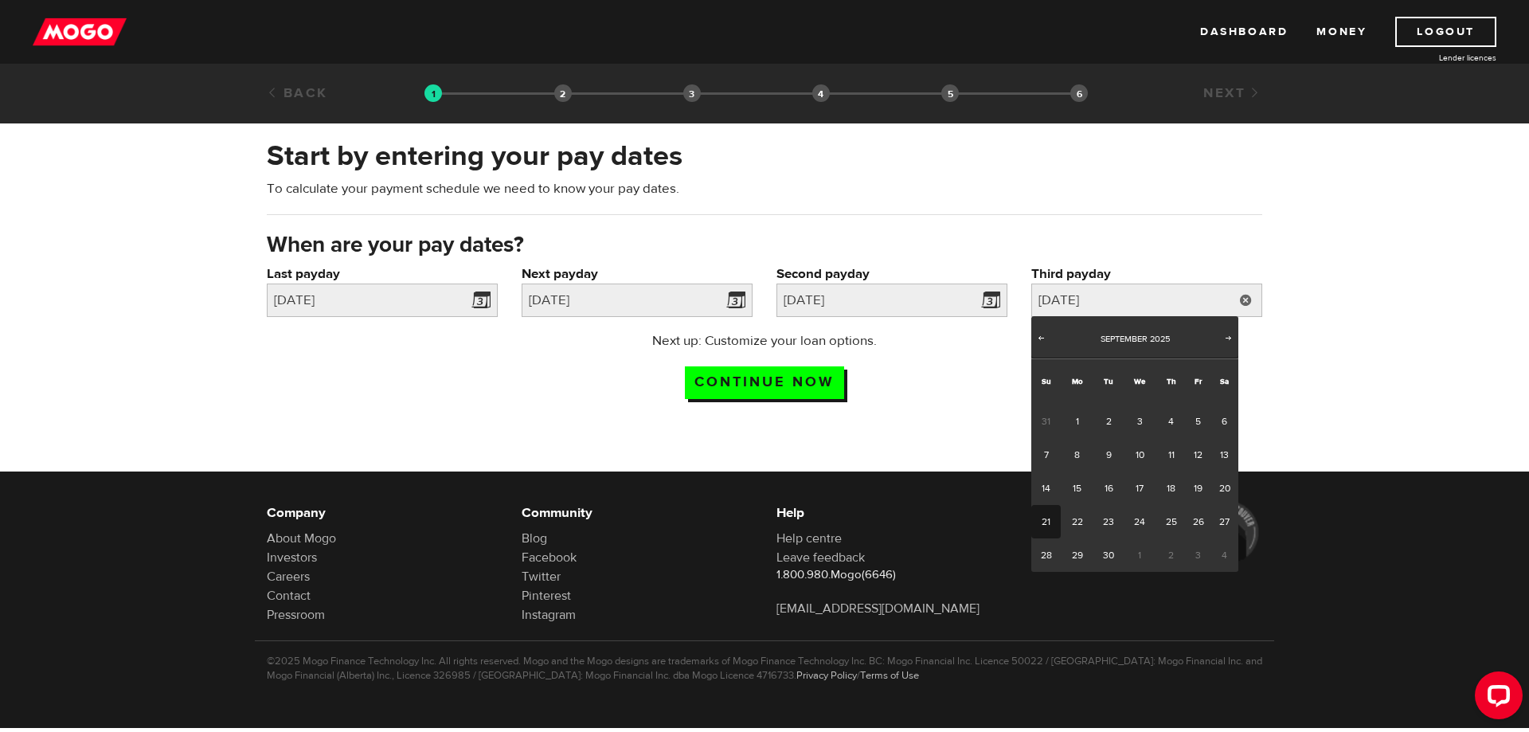
click at [1048, 525] on link "21" at bounding box center [1045, 521] width 29 height 33
type input "2025/09/21"
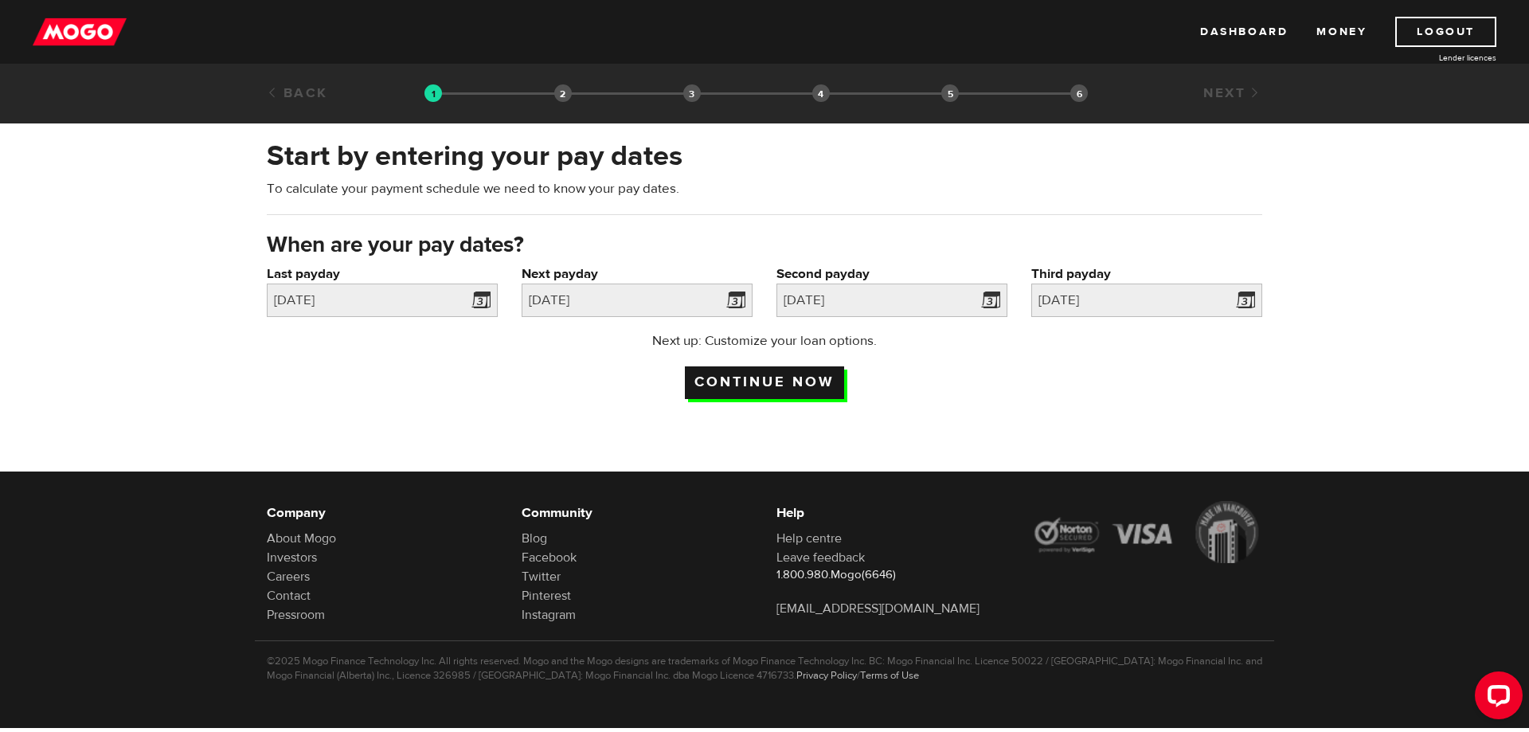
click at [816, 373] on input "Continue now" at bounding box center [764, 382] width 159 height 33
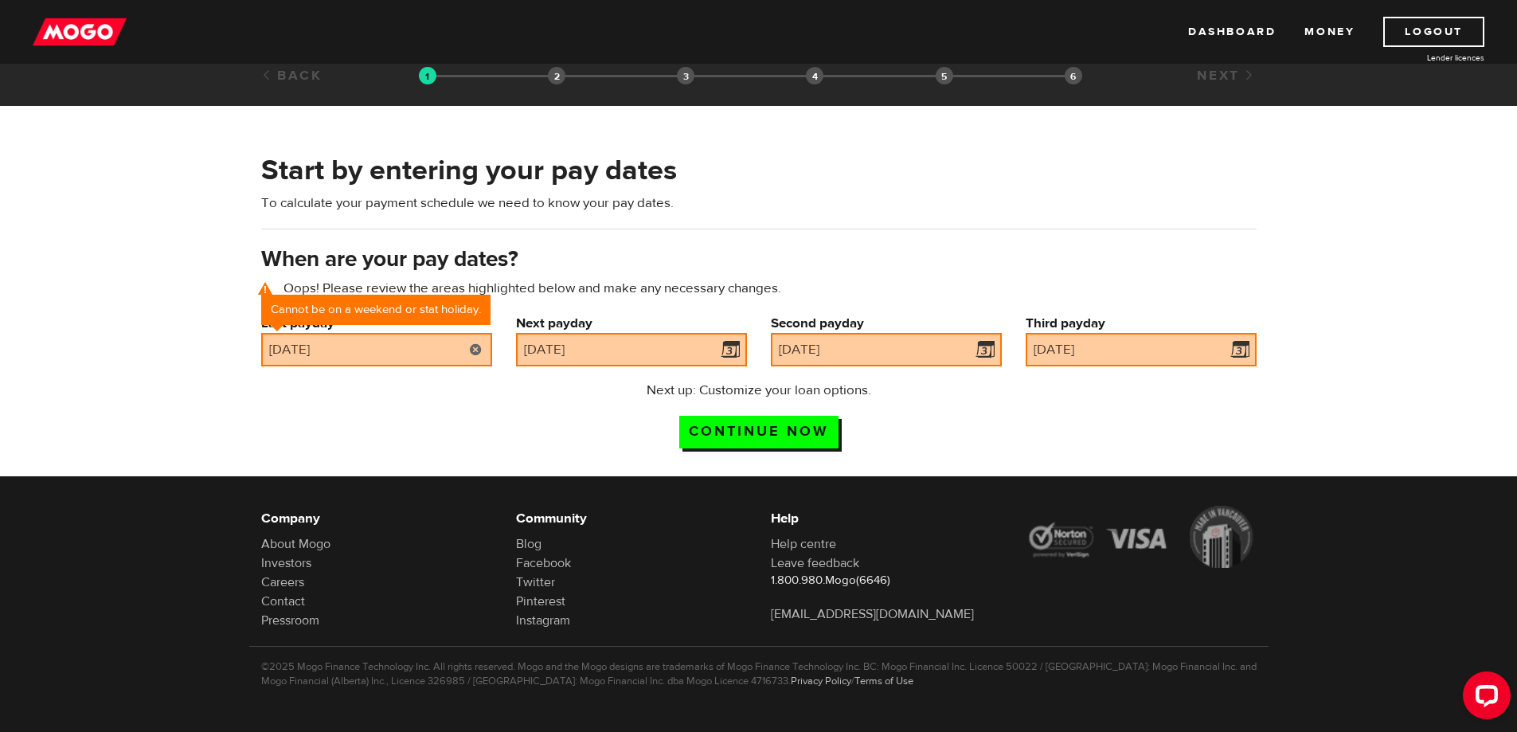
click at [469, 349] on link at bounding box center [476, 349] width 33 height 33
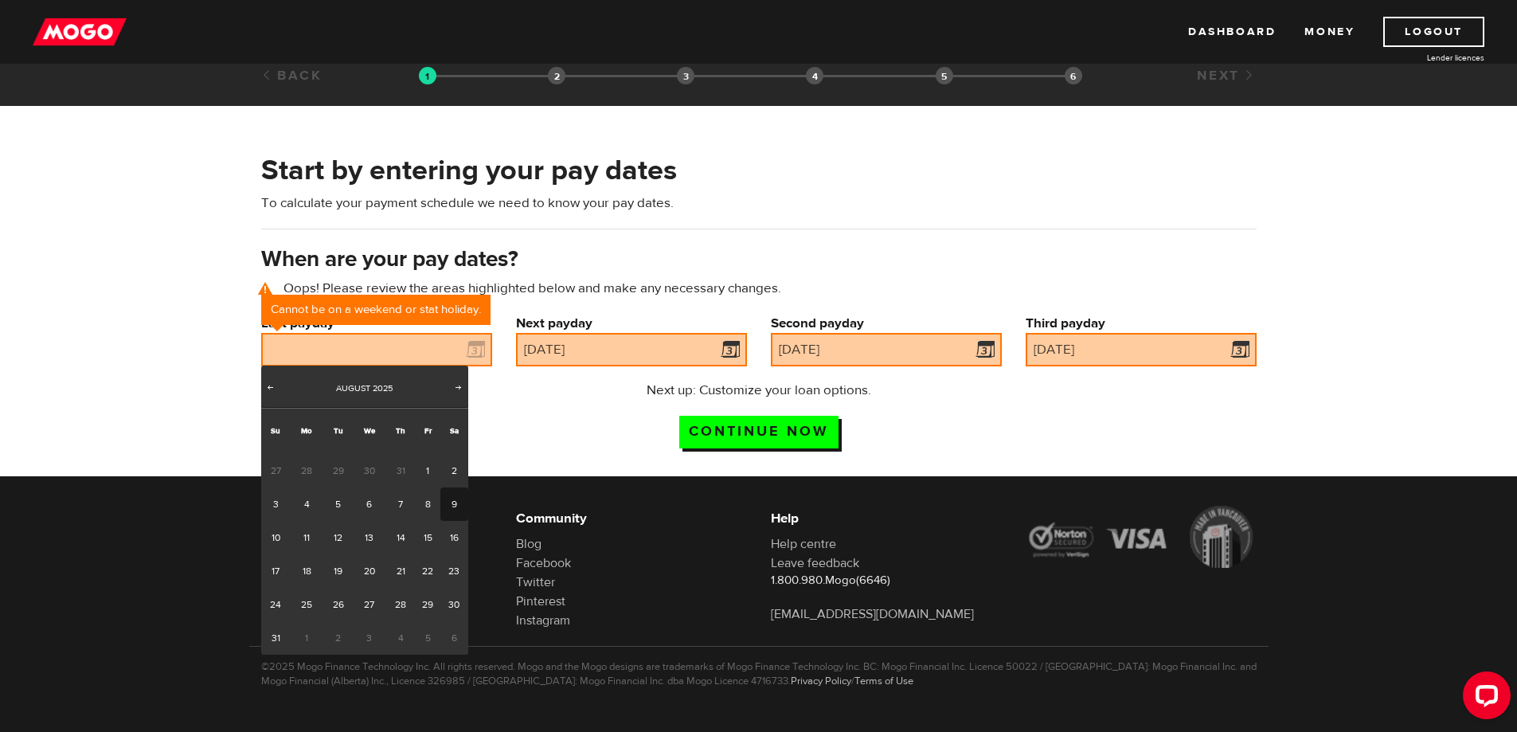
click at [446, 505] on link "9" at bounding box center [454, 503] width 28 height 33
type input "2025/08/09"
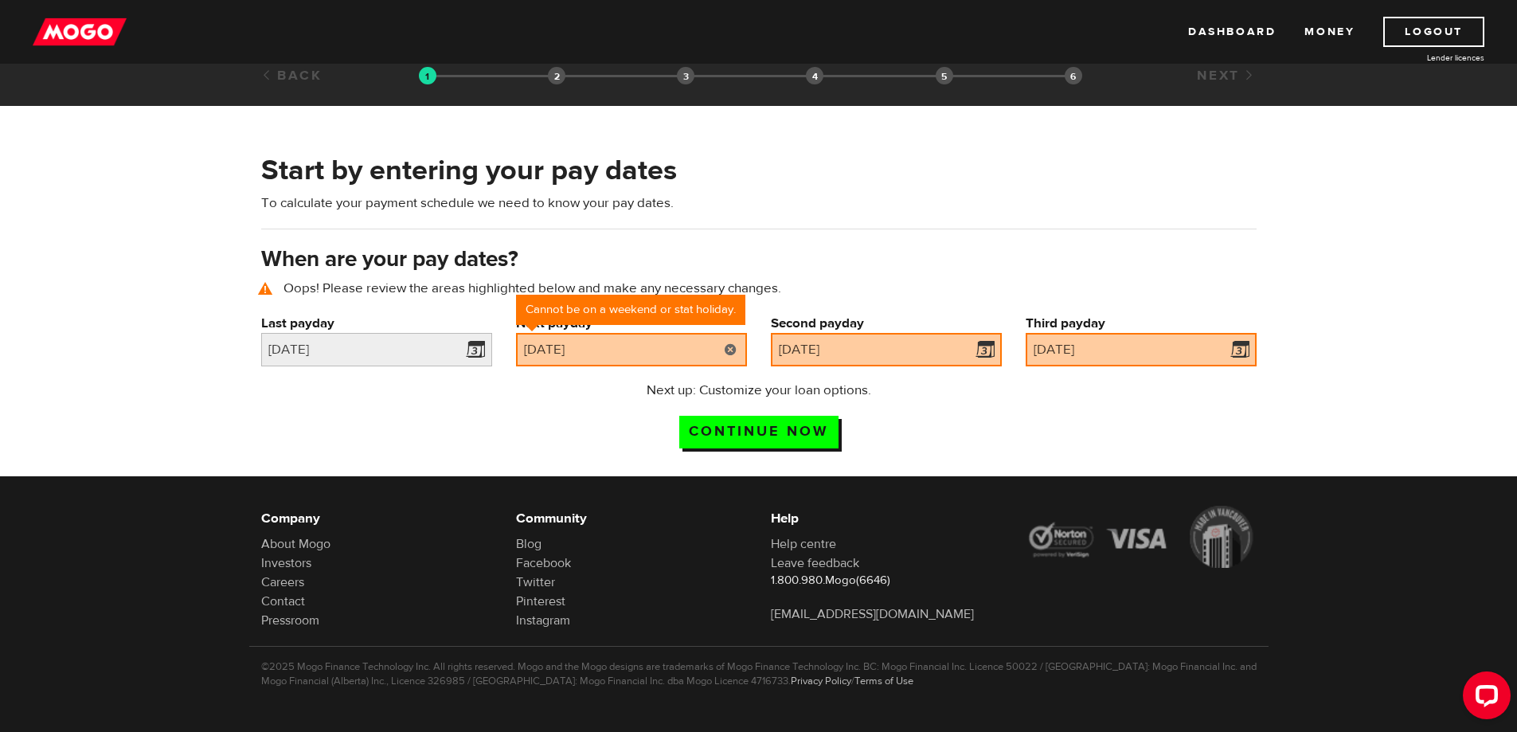
click at [733, 350] on link at bounding box center [730, 349] width 33 height 33
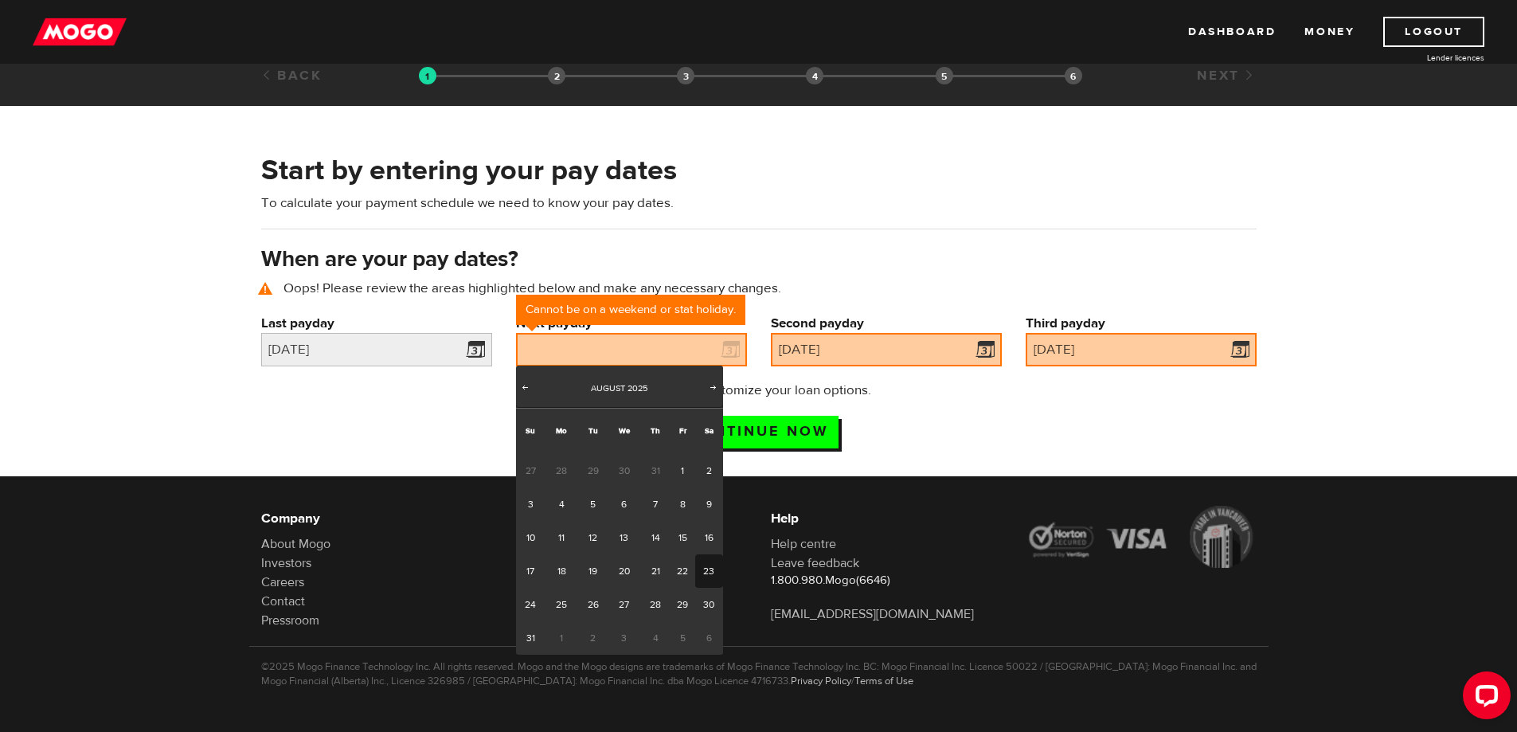
click at [717, 569] on link "23" at bounding box center [709, 570] width 28 height 33
type input "[DATE]"
type input "2025/9/6"
type input "2025/9/20"
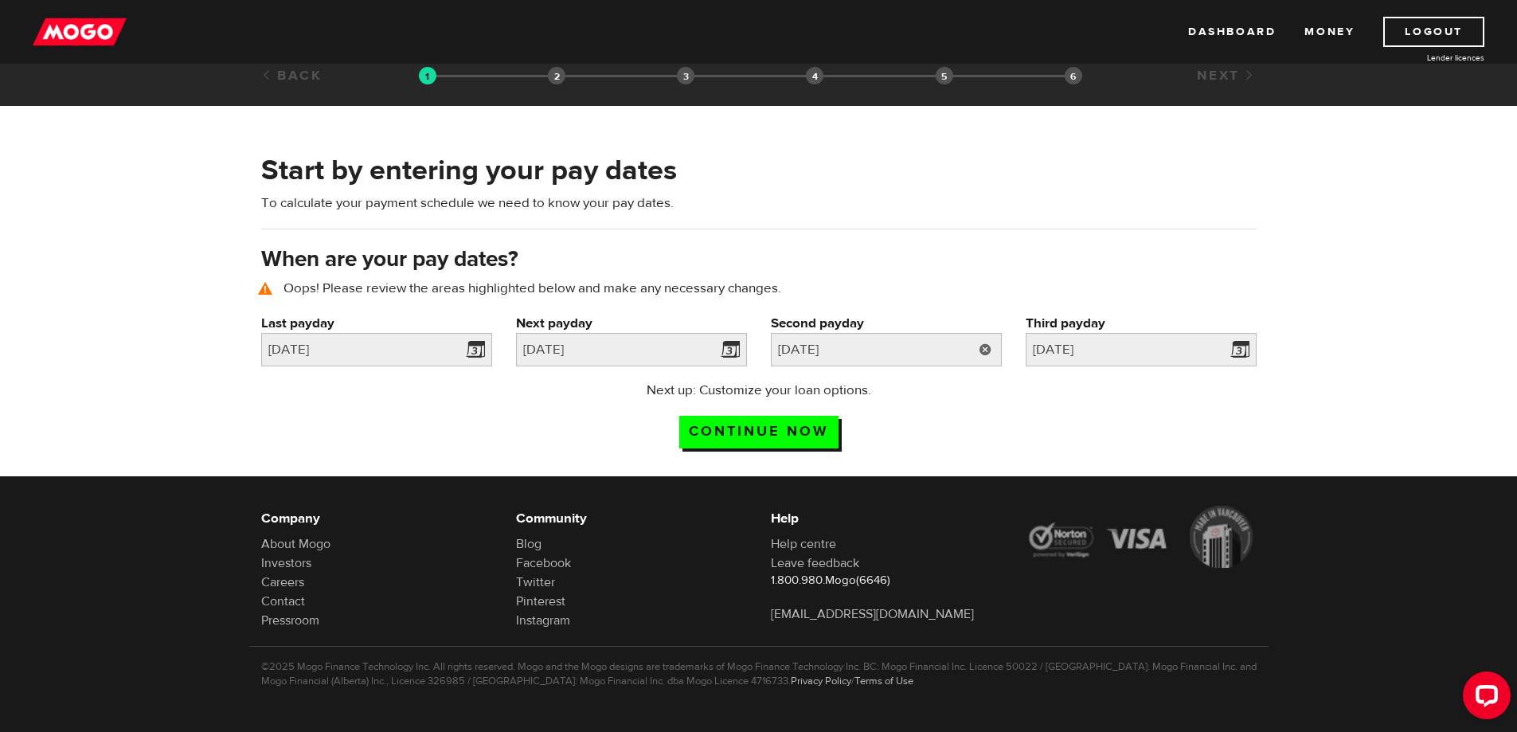
click at [980, 348] on link at bounding box center [985, 349] width 33 height 33
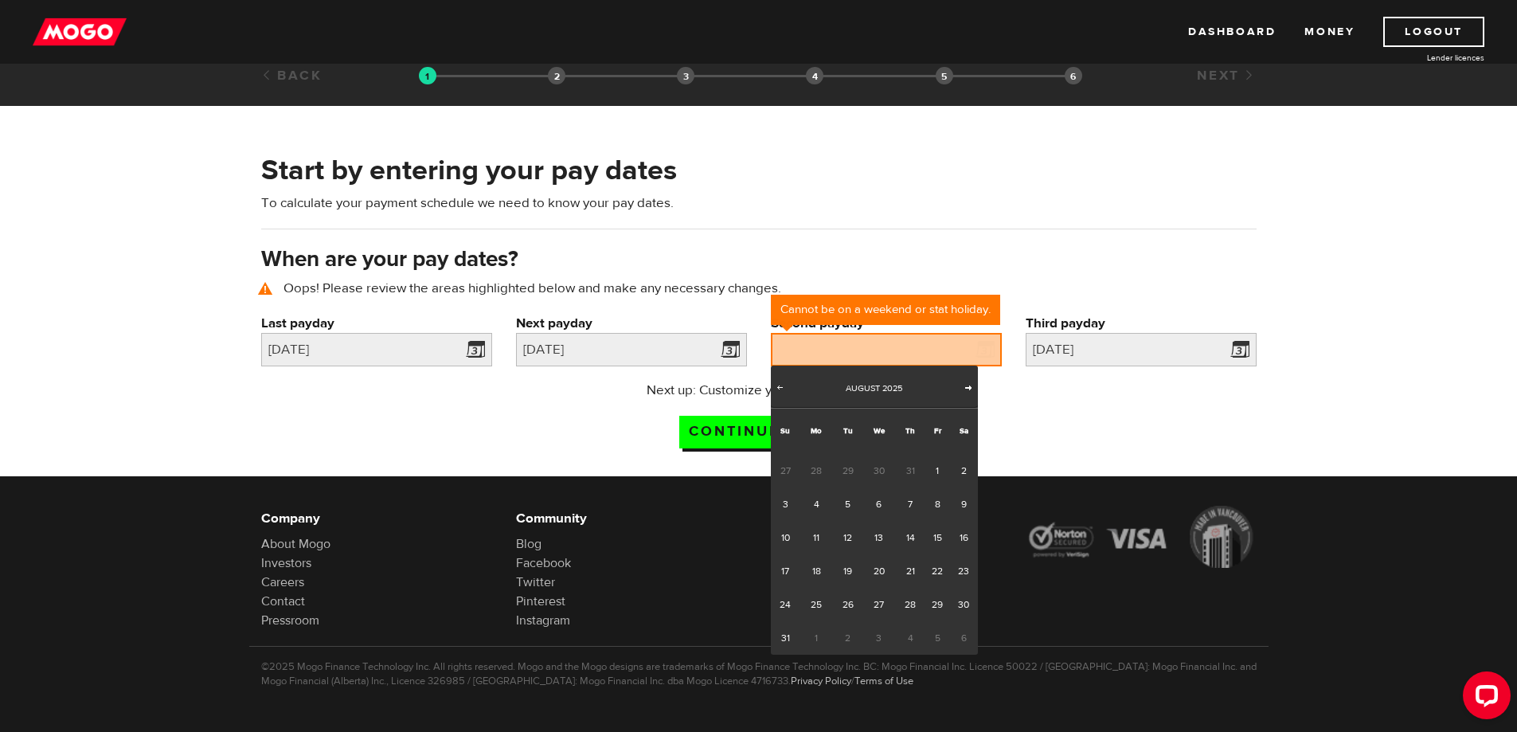
click at [972, 385] on span "Next" at bounding box center [968, 387] width 13 height 13
click at [965, 468] on link "6" at bounding box center [964, 470] width 28 height 33
type input "2025/09/06"
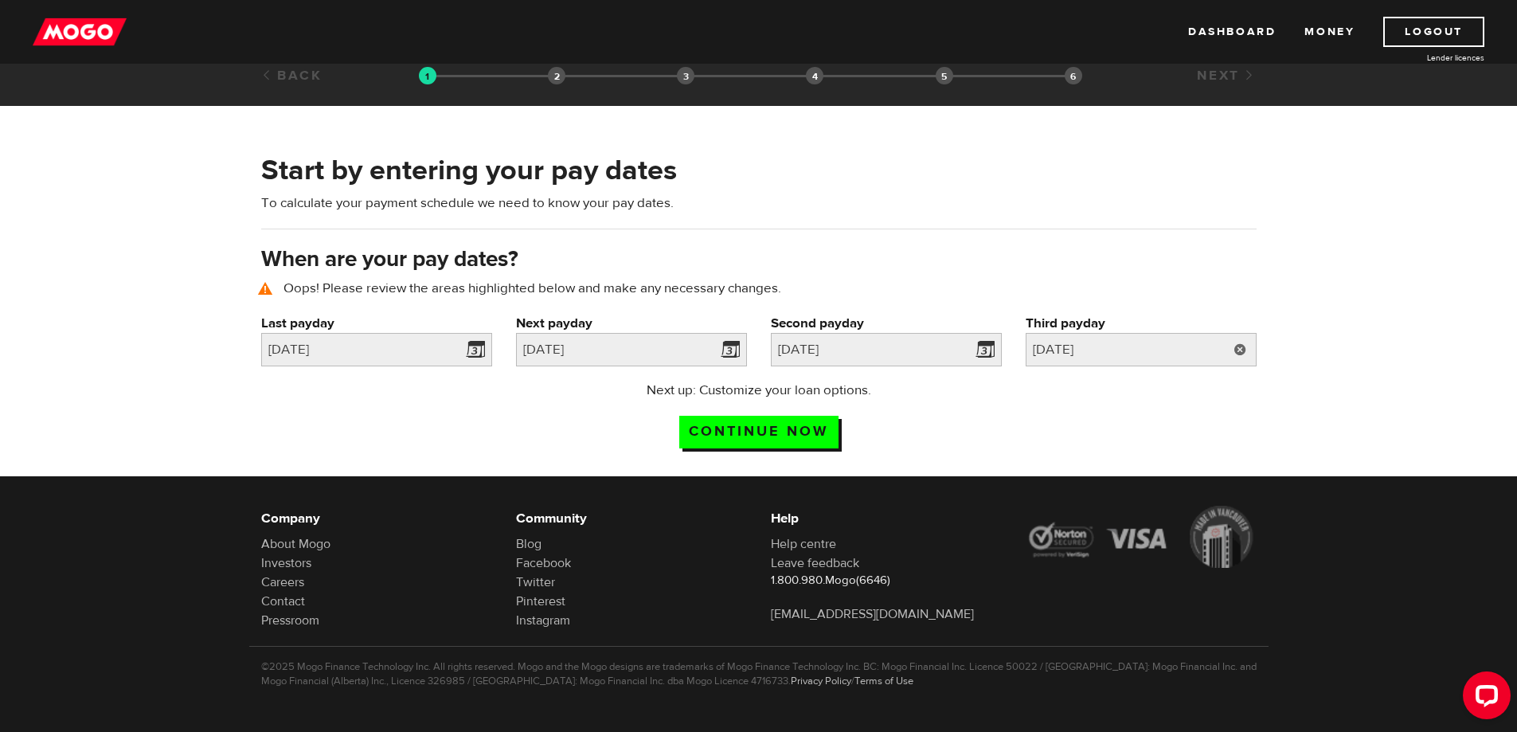
click at [1244, 348] on link at bounding box center [1240, 349] width 33 height 33
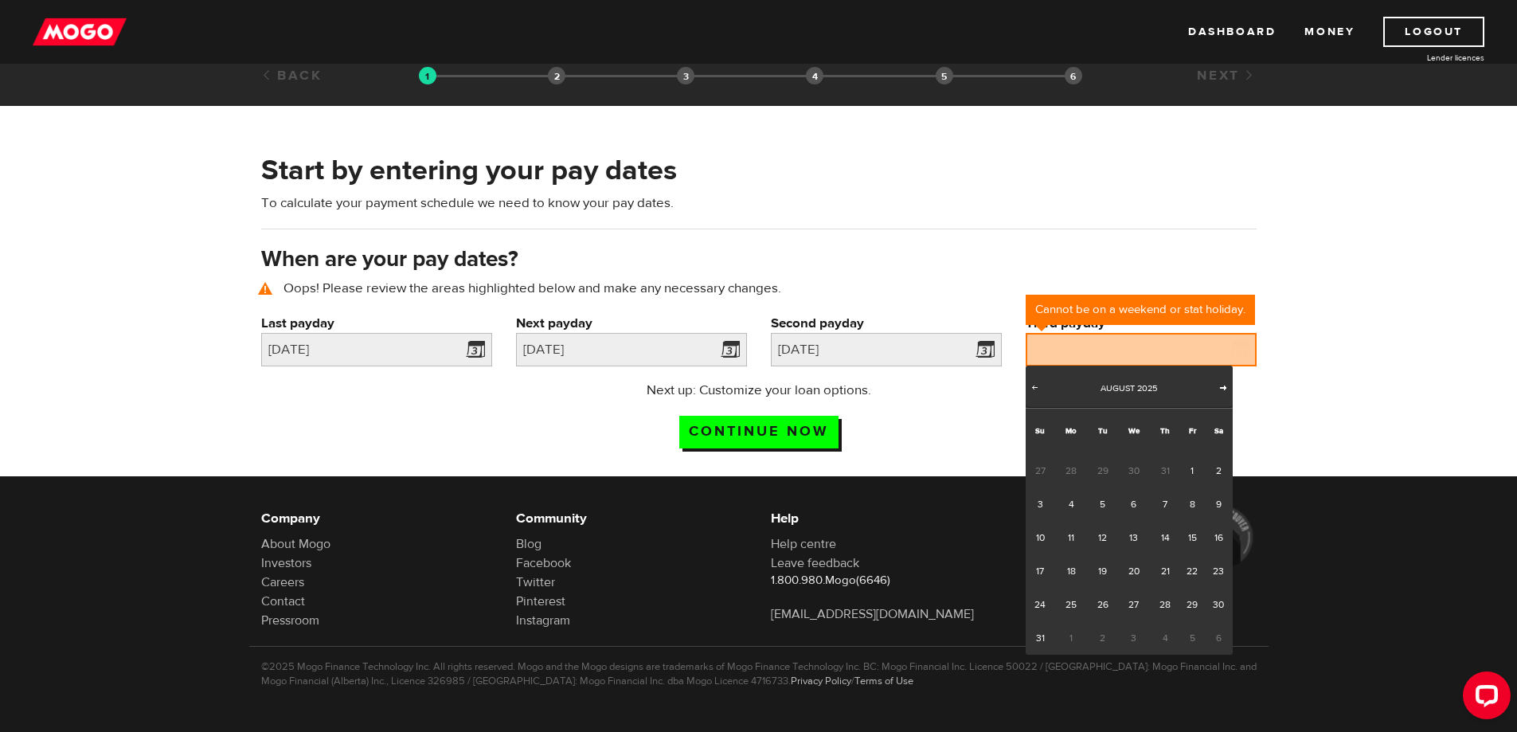
click at [1224, 386] on span "Next" at bounding box center [1223, 387] width 13 height 13
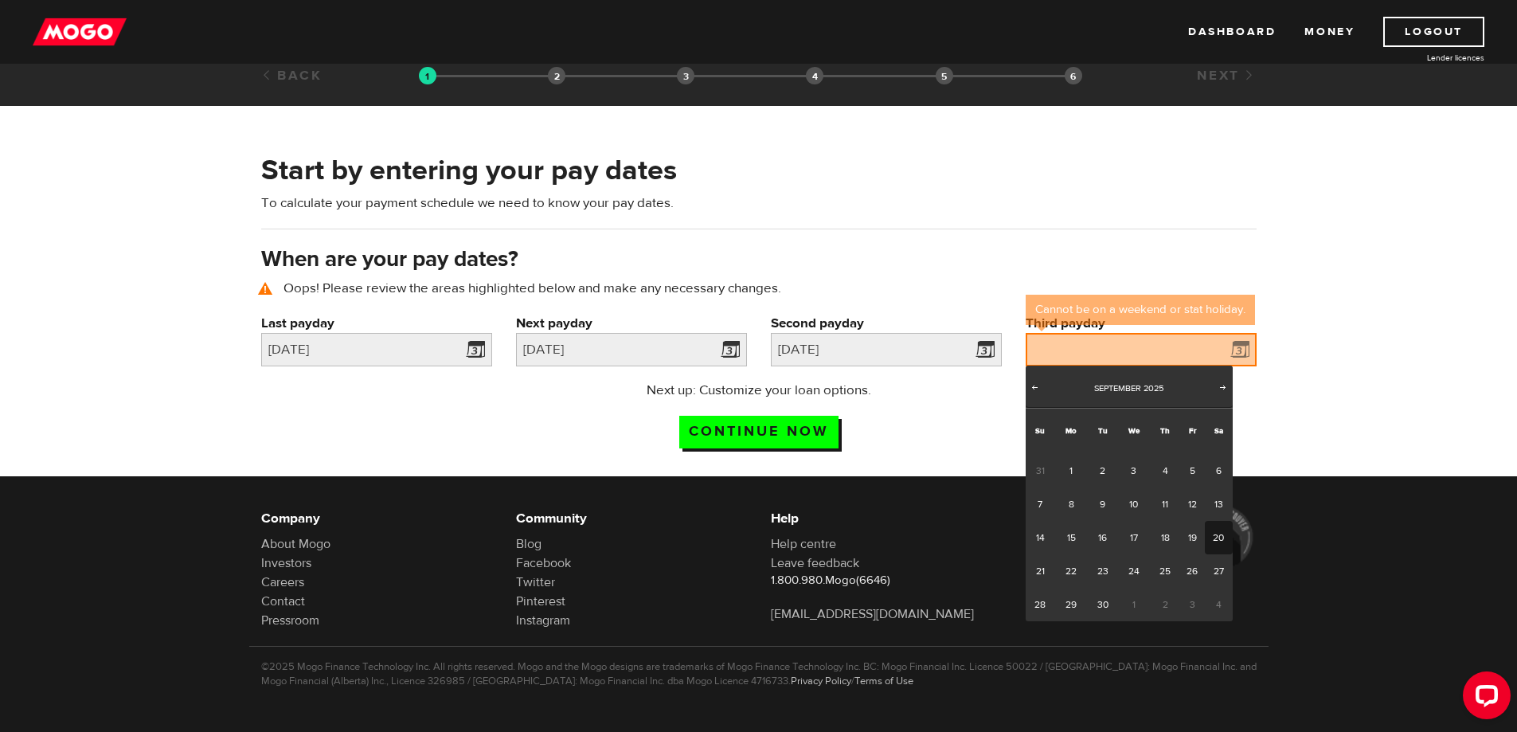
click at [1222, 535] on link "20" at bounding box center [1219, 537] width 28 height 33
type input "2025/09/20"
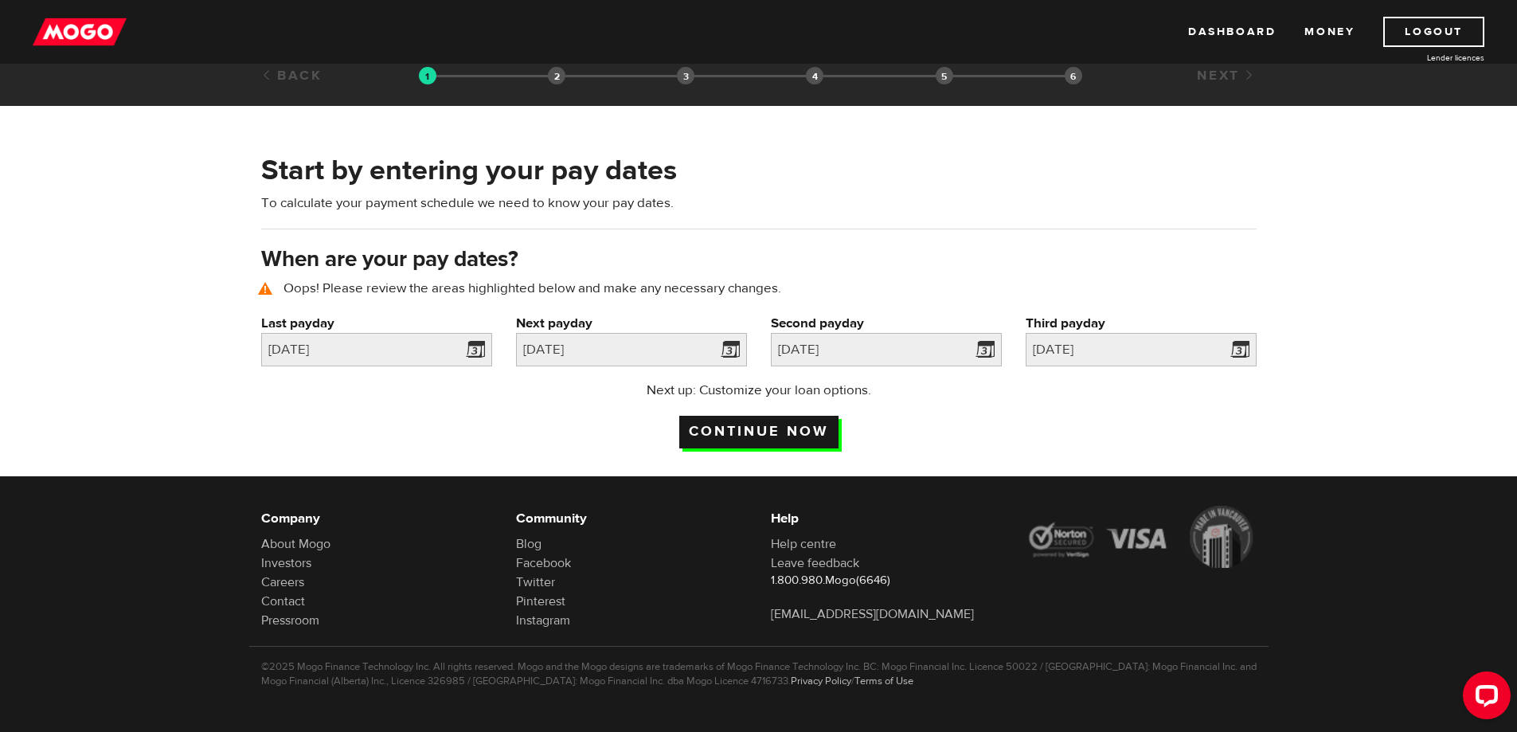
click at [745, 421] on input "Continue now" at bounding box center [758, 432] width 159 height 33
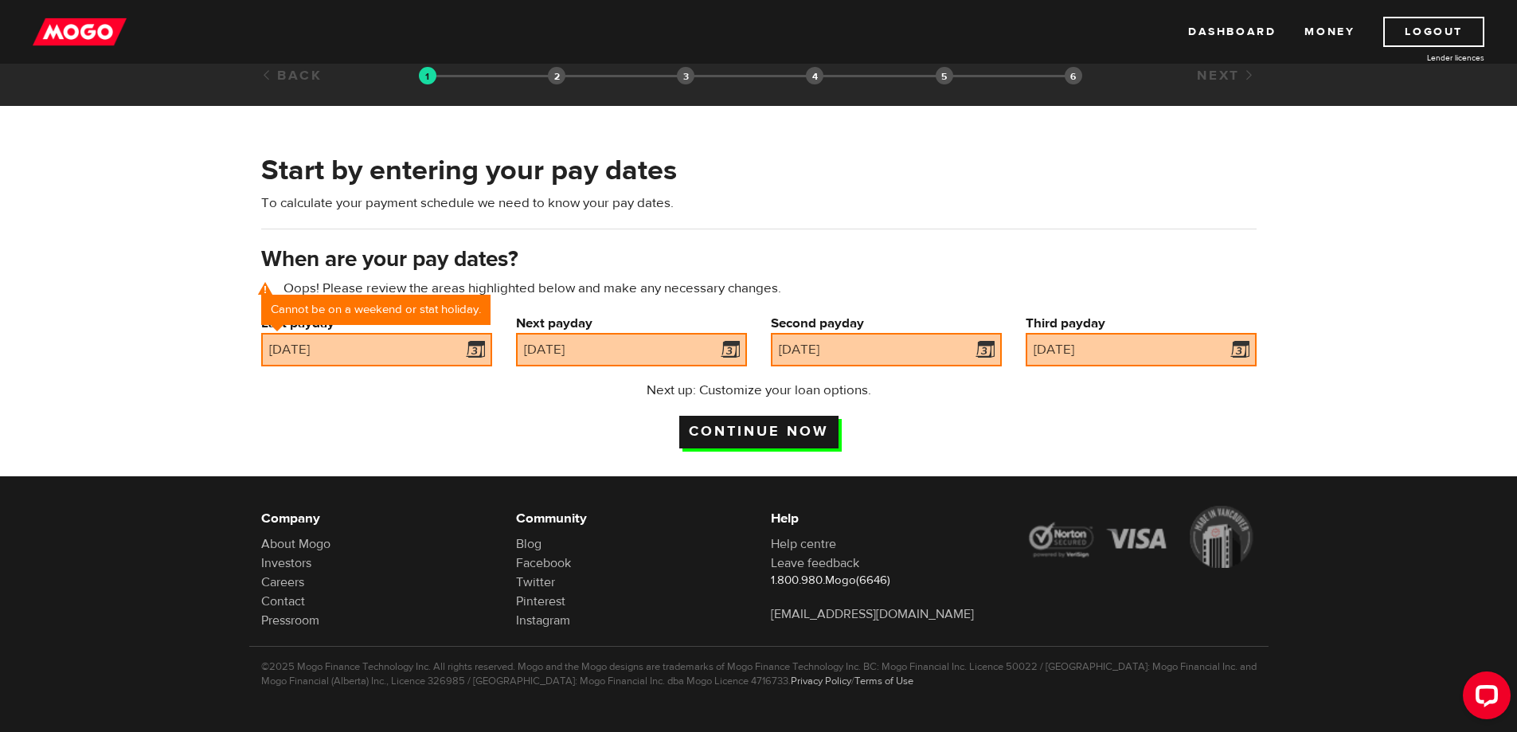
click at [769, 420] on input "Continue now" at bounding box center [758, 432] width 159 height 33
click at [463, 349] on link at bounding box center [476, 349] width 33 height 33
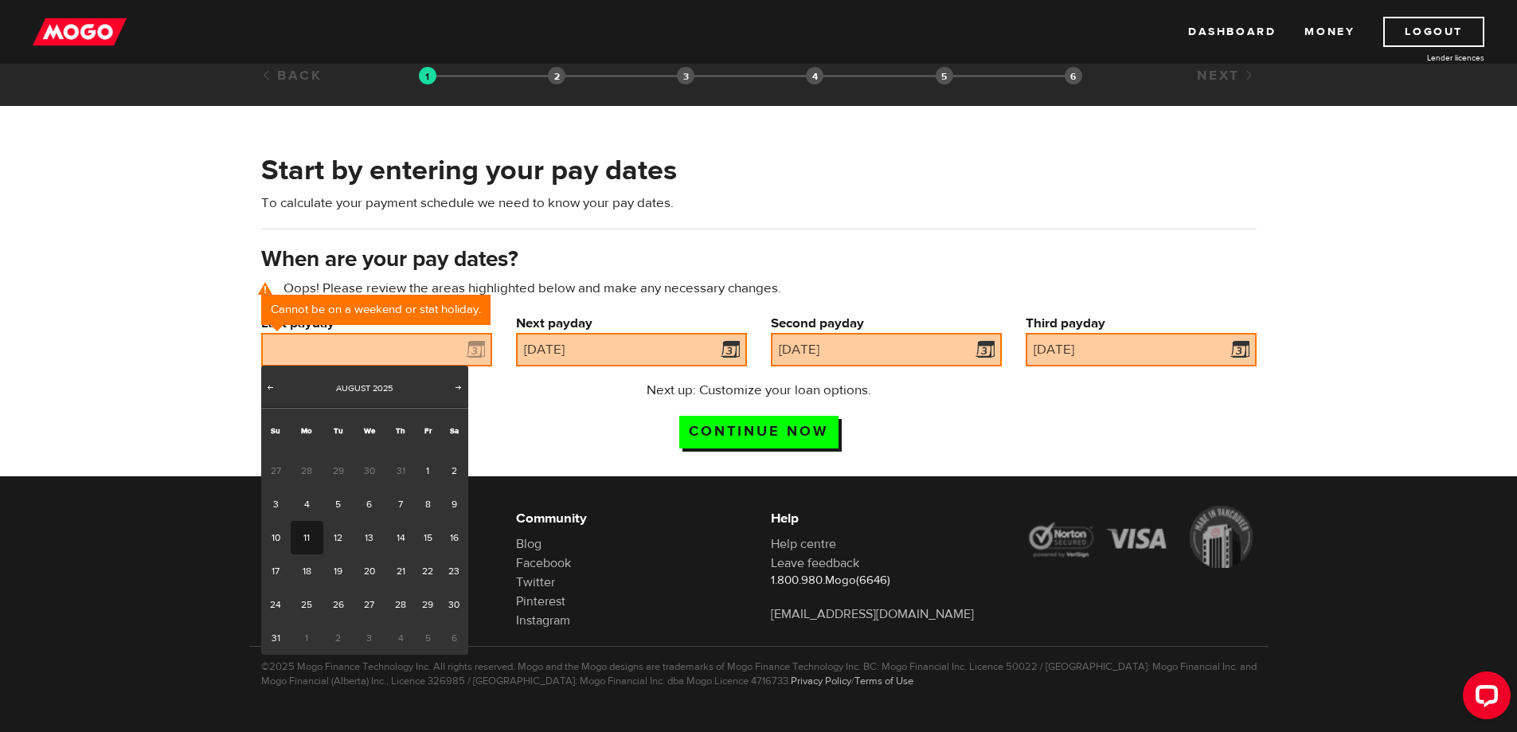
click at [303, 541] on link "11" at bounding box center [307, 537] width 33 height 33
type input "2025/08/11"
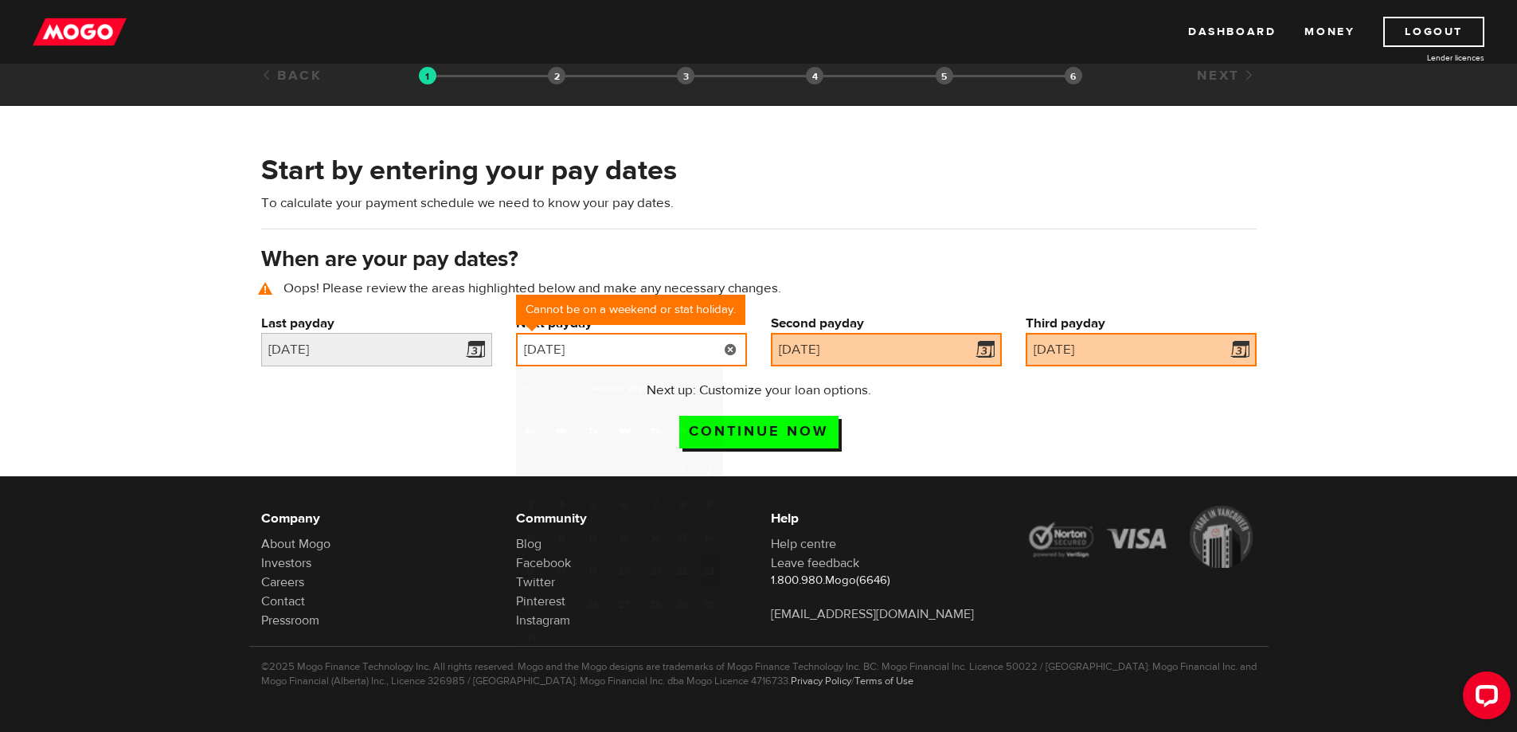
click at [710, 351] on input "2025/08/23" at bounding box center [631, 349] width 231 height 33
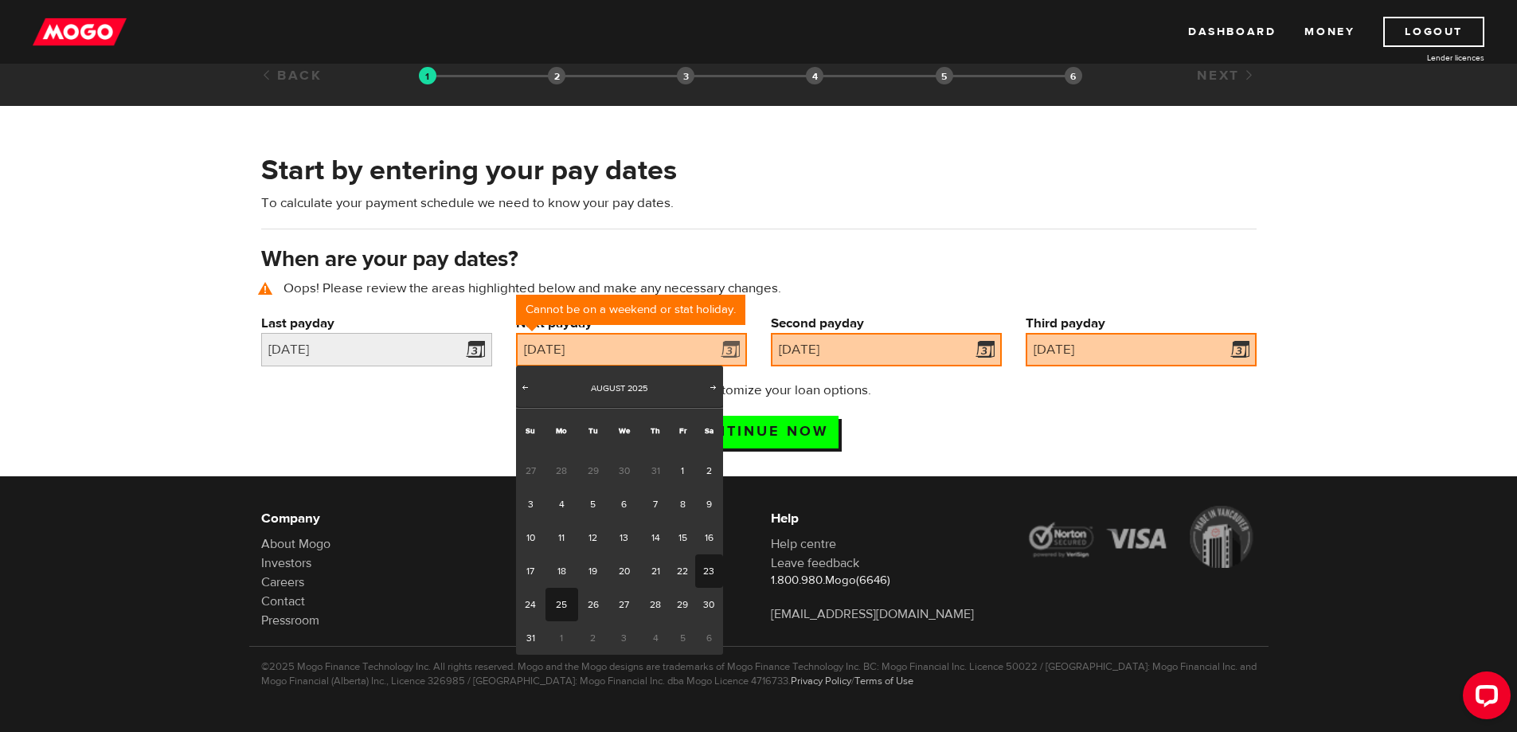
click at [563, 597] on link "25" at bounding box center [562, 604] width 33 height 33
type input "2025/08/25"
type input "2025/9/8"
type input "2025/9/22"
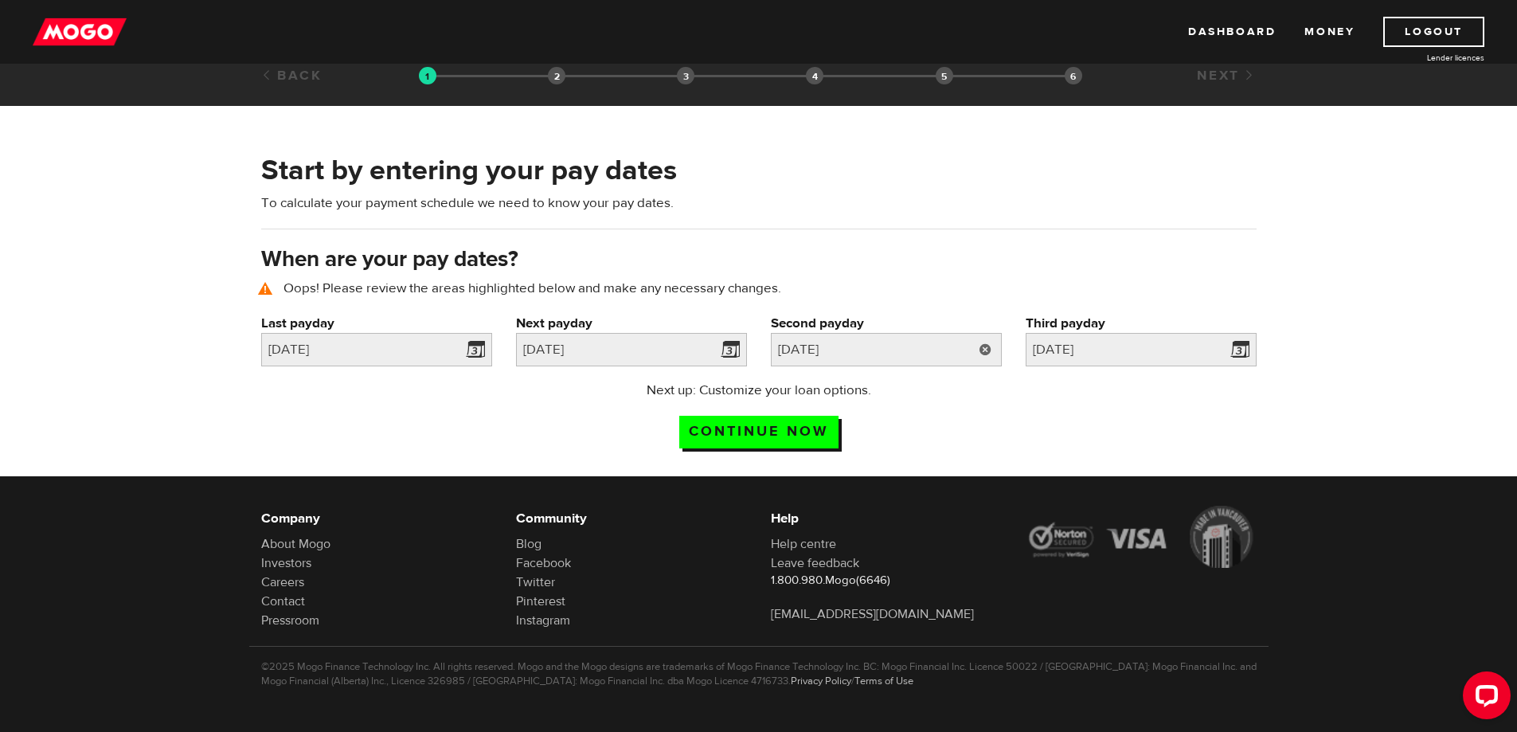
click at [972, 356] on link at bounding box center [985, 349] width 33 height 33
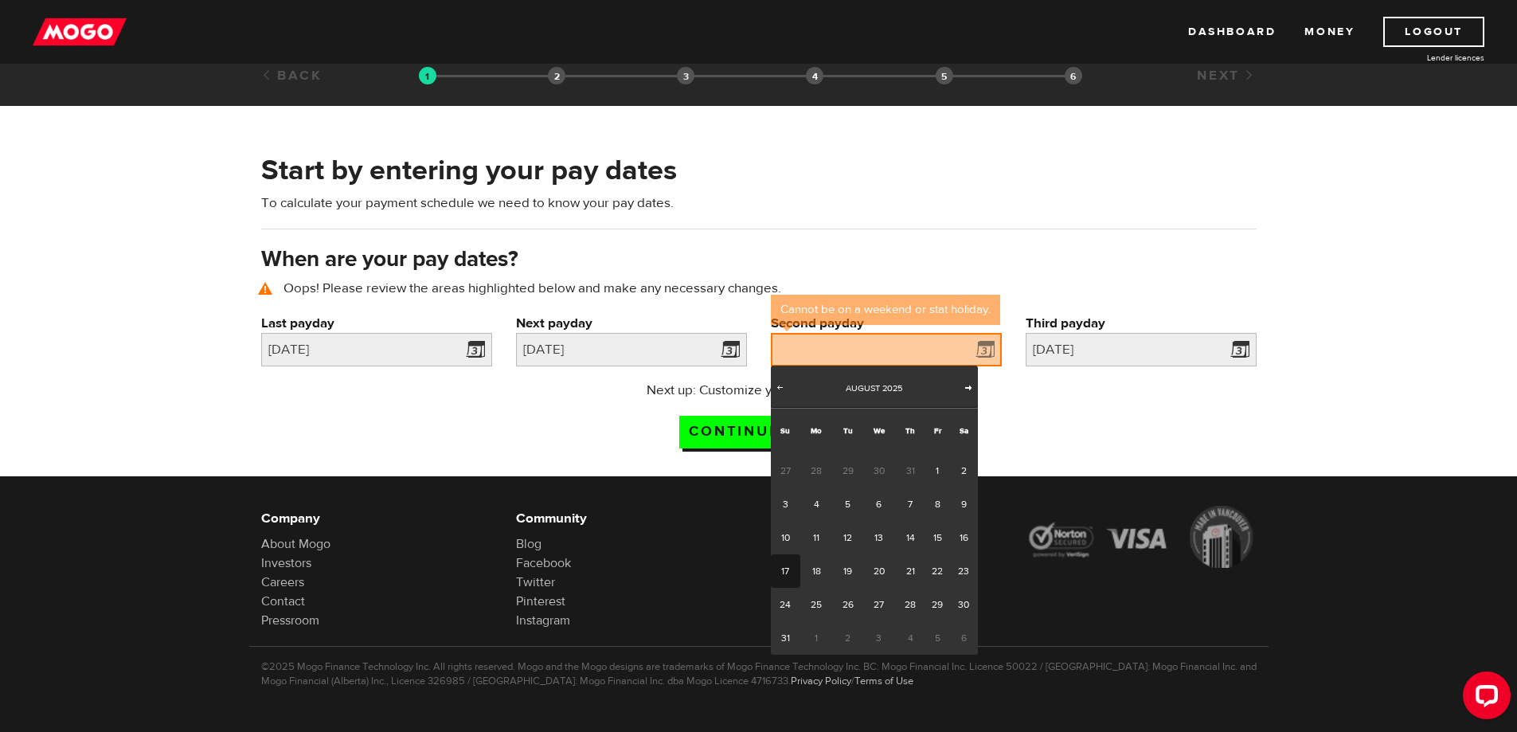
click at [970, 387] on span "Next" at bounding box center [968, 387] width 13 height 13
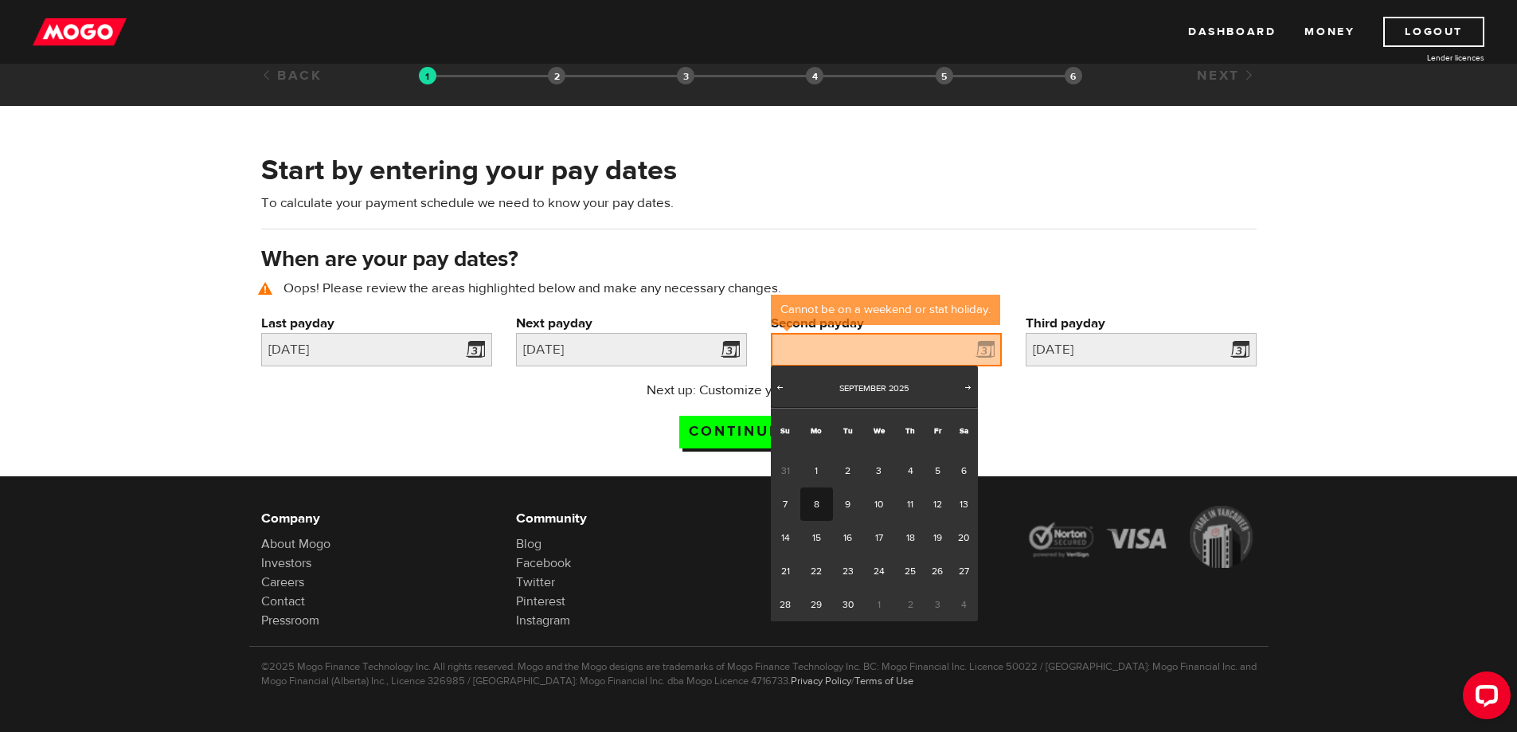
click at [817, 505] on link "8" at bounding box center [816, 503] width 33 height 33
type input "2025/09/08"
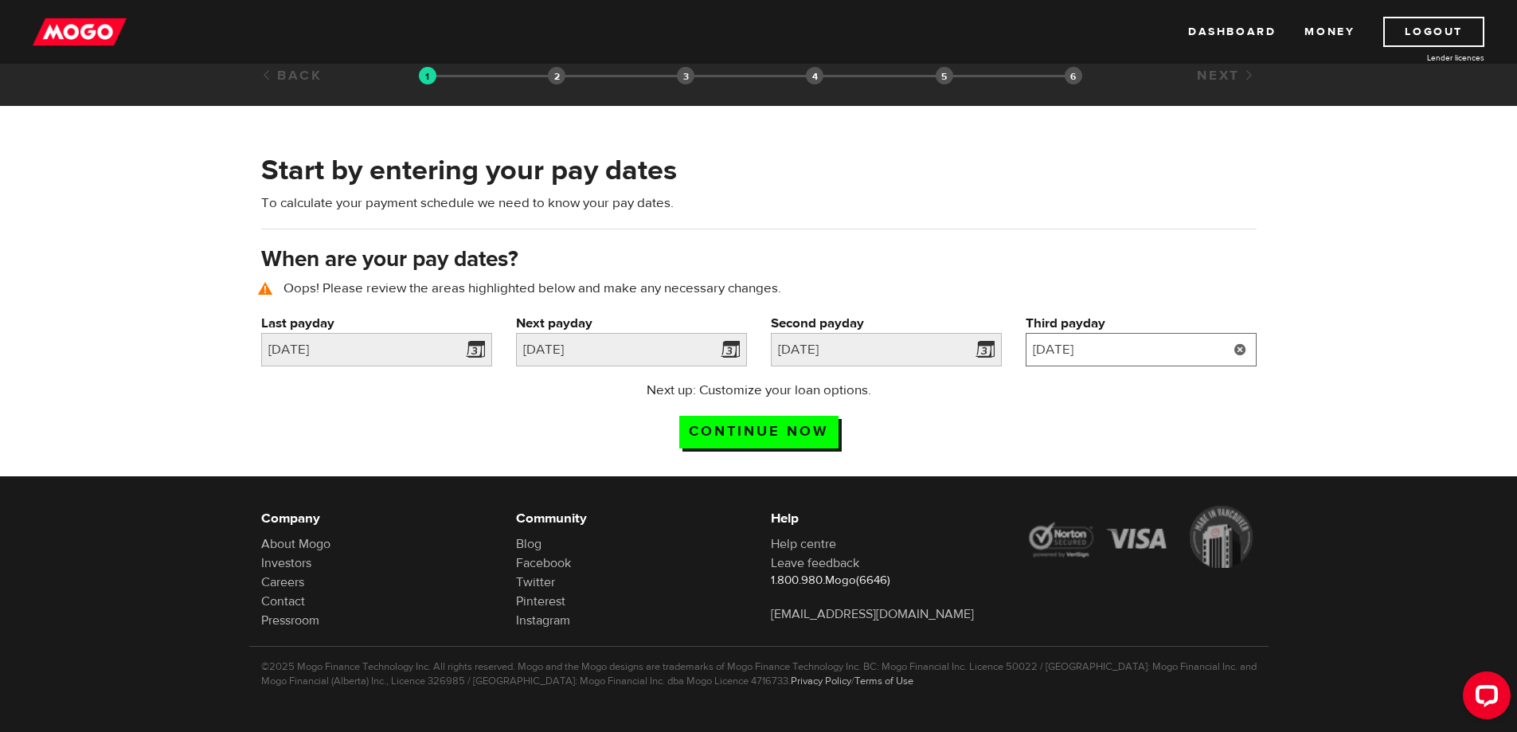
click at [1128, 354] on input "2025/9/22" at bounding box center [1141, 349] width 231 height 33
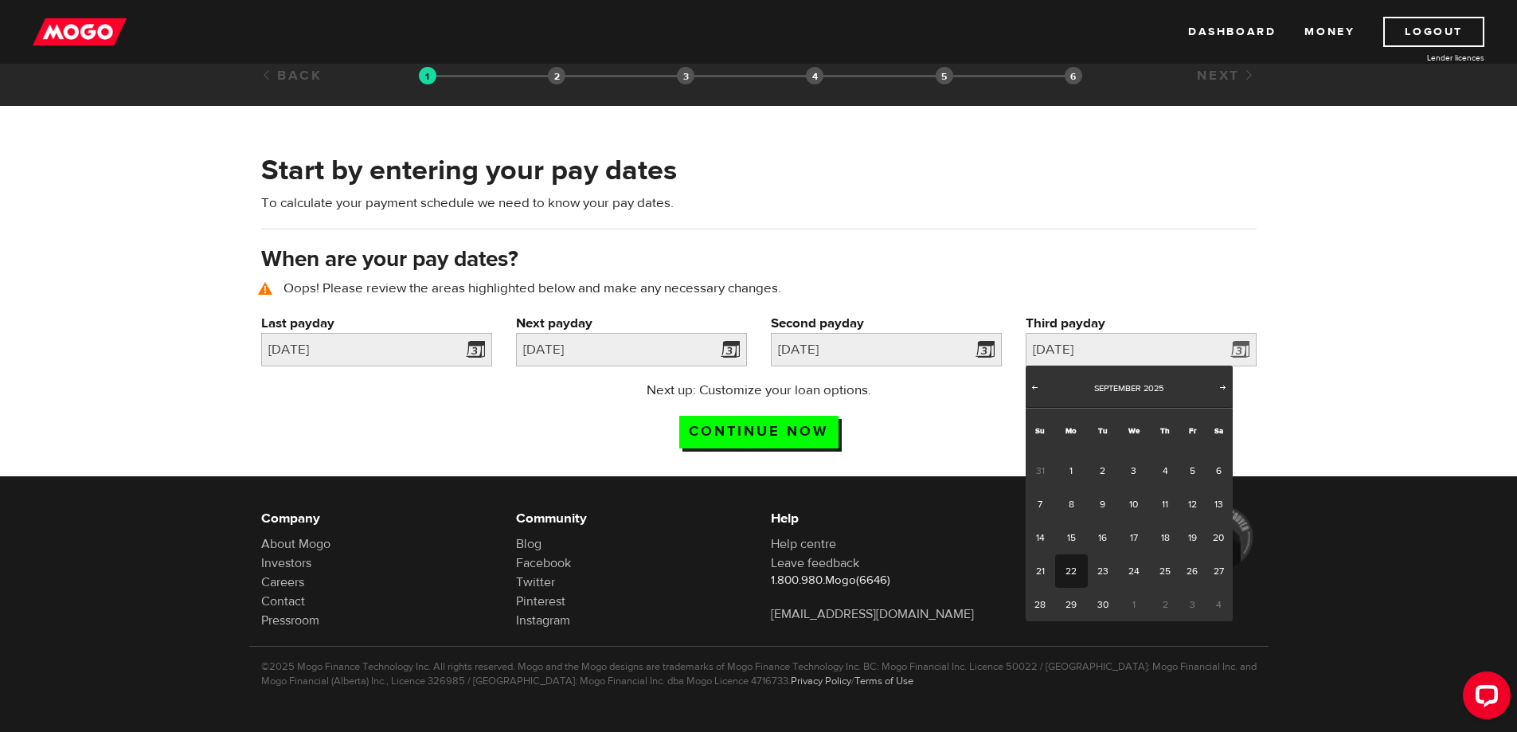
click at [1074, 565] on link "22" at bounding box center [1071, 570] width 33 height 33
type input "2025/09/22"
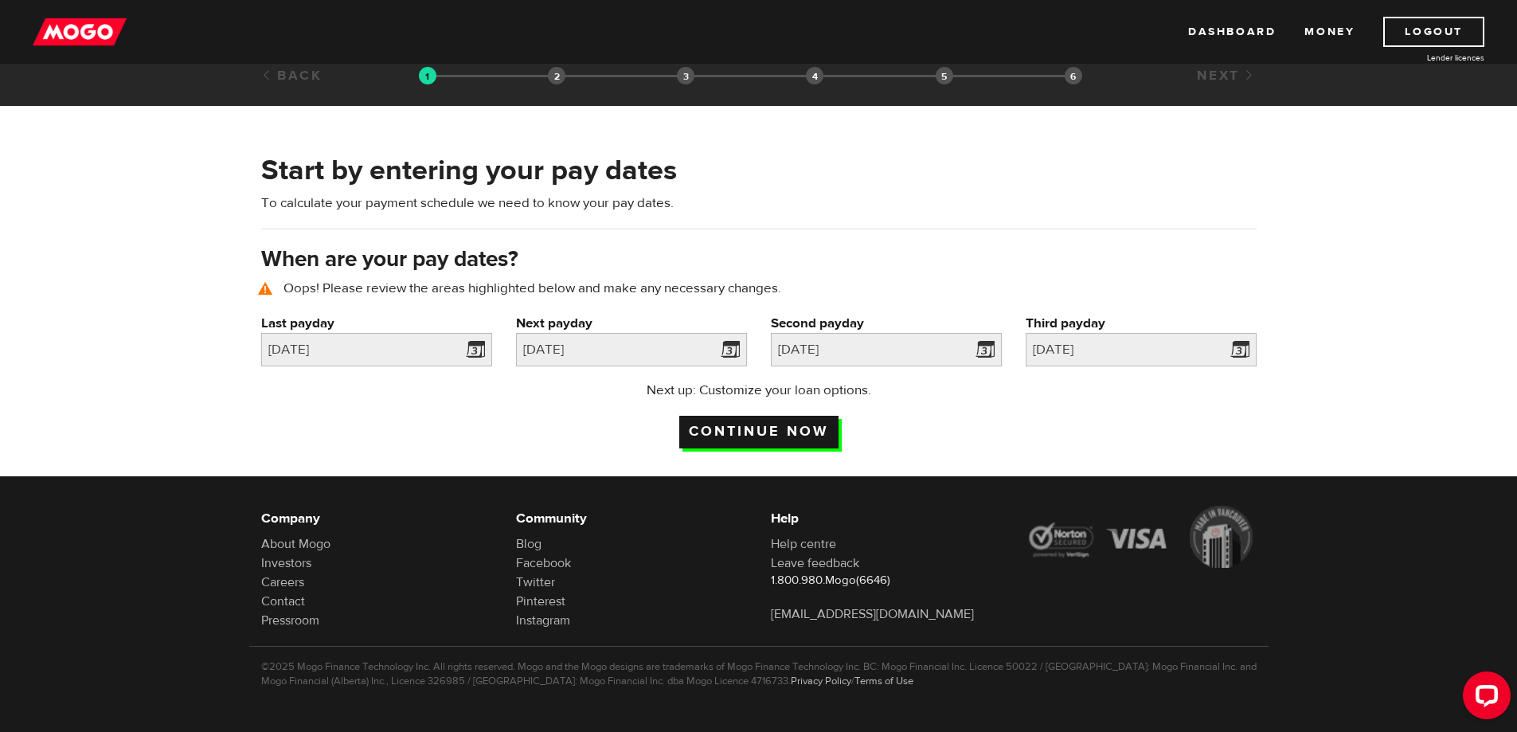
click at [775, 422] on input "Continue now" at bounding box center [758, 432] width 159 height 33
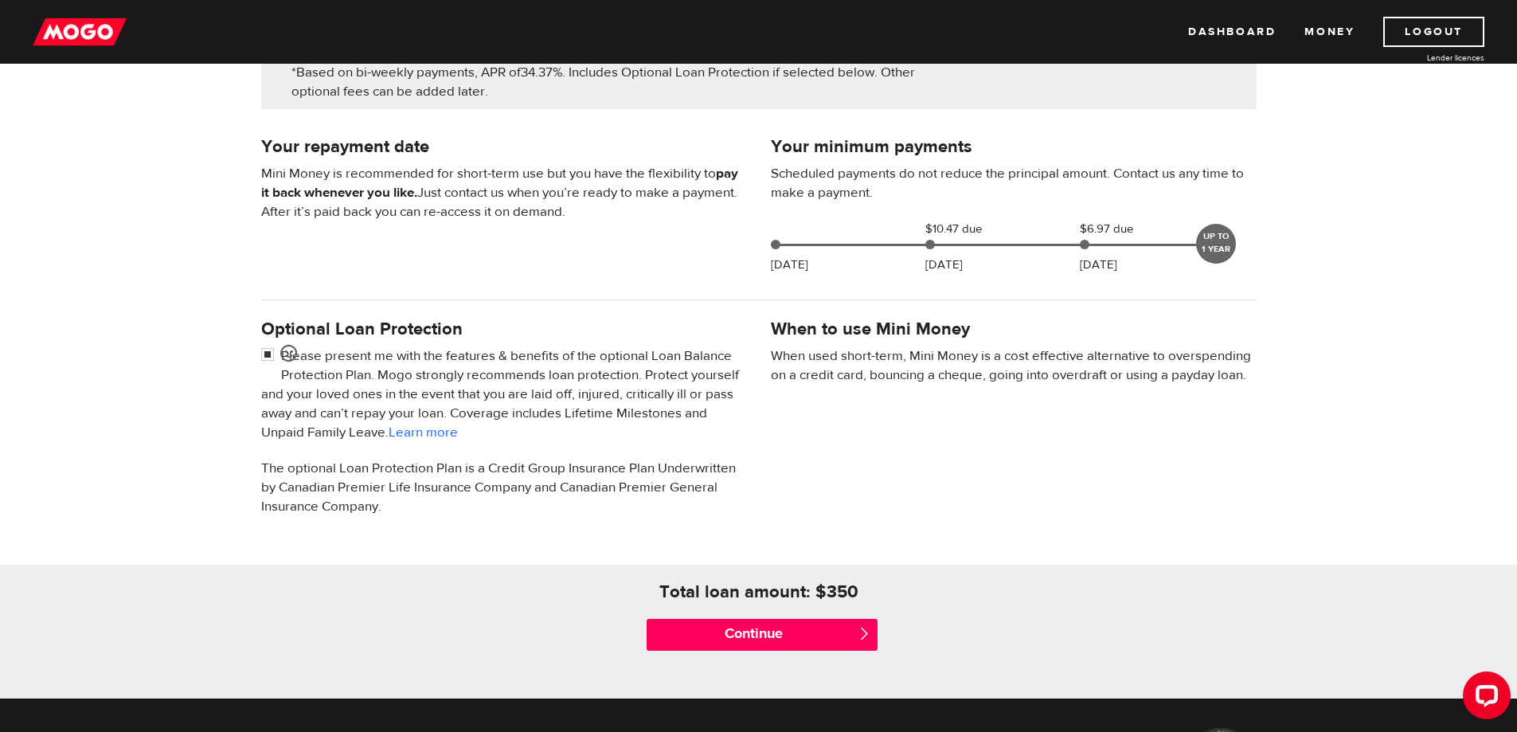
scroll to position [398, 0]
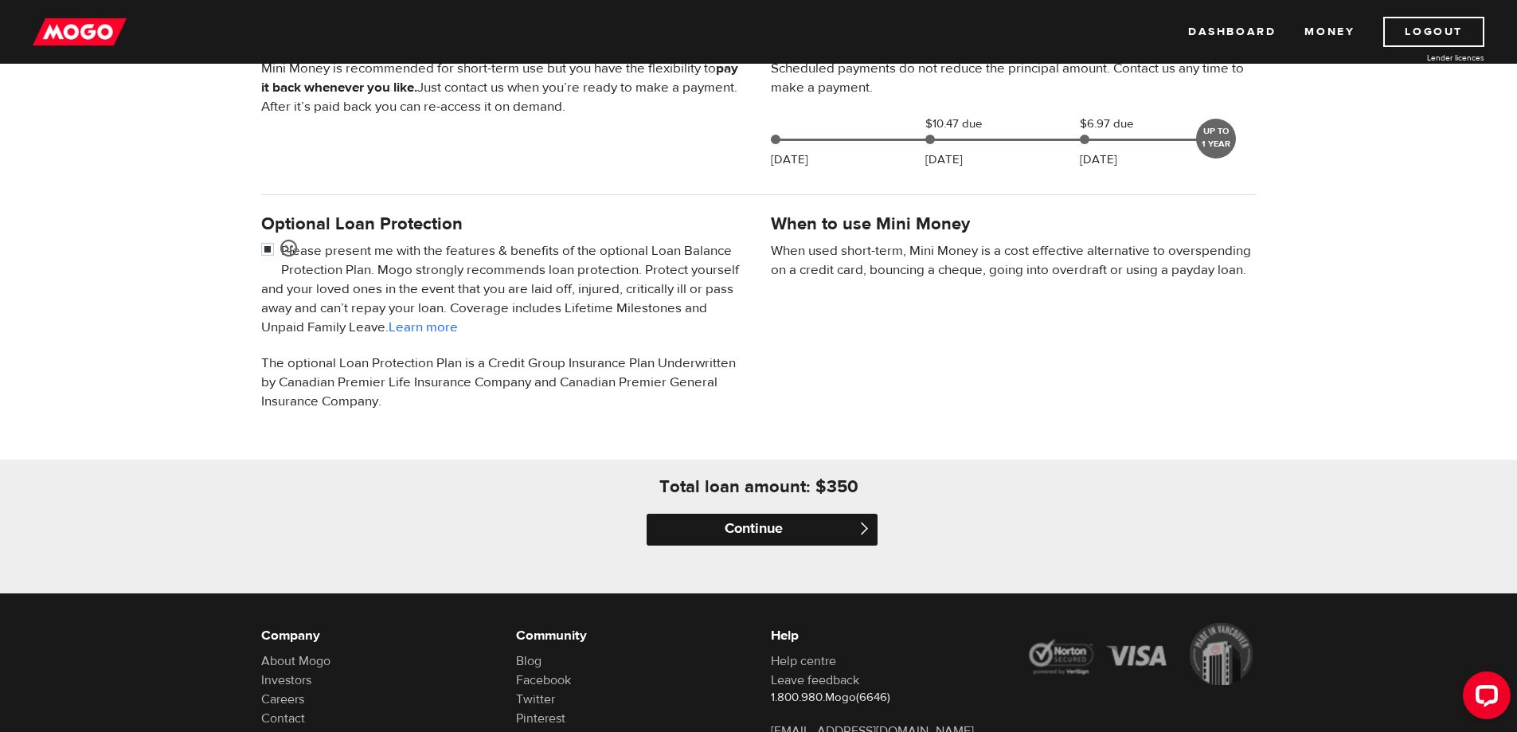
click at [768, 521] on input "Continue" at bounding box center [762, 530] width 231 height 32
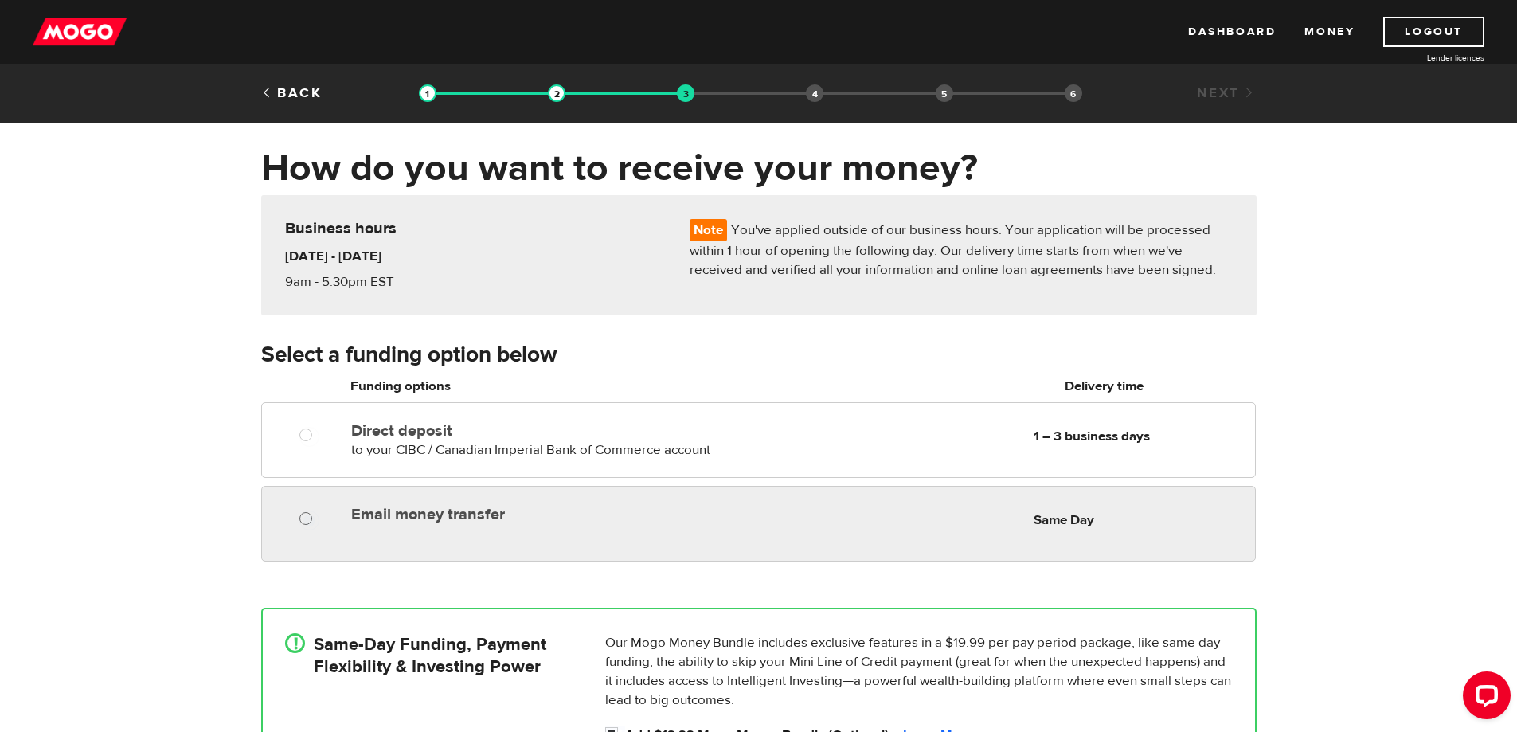
radio input "true"
click at [310, 518] on input "Email money transfer" at bounding box center [309, 520] width 20 height 20
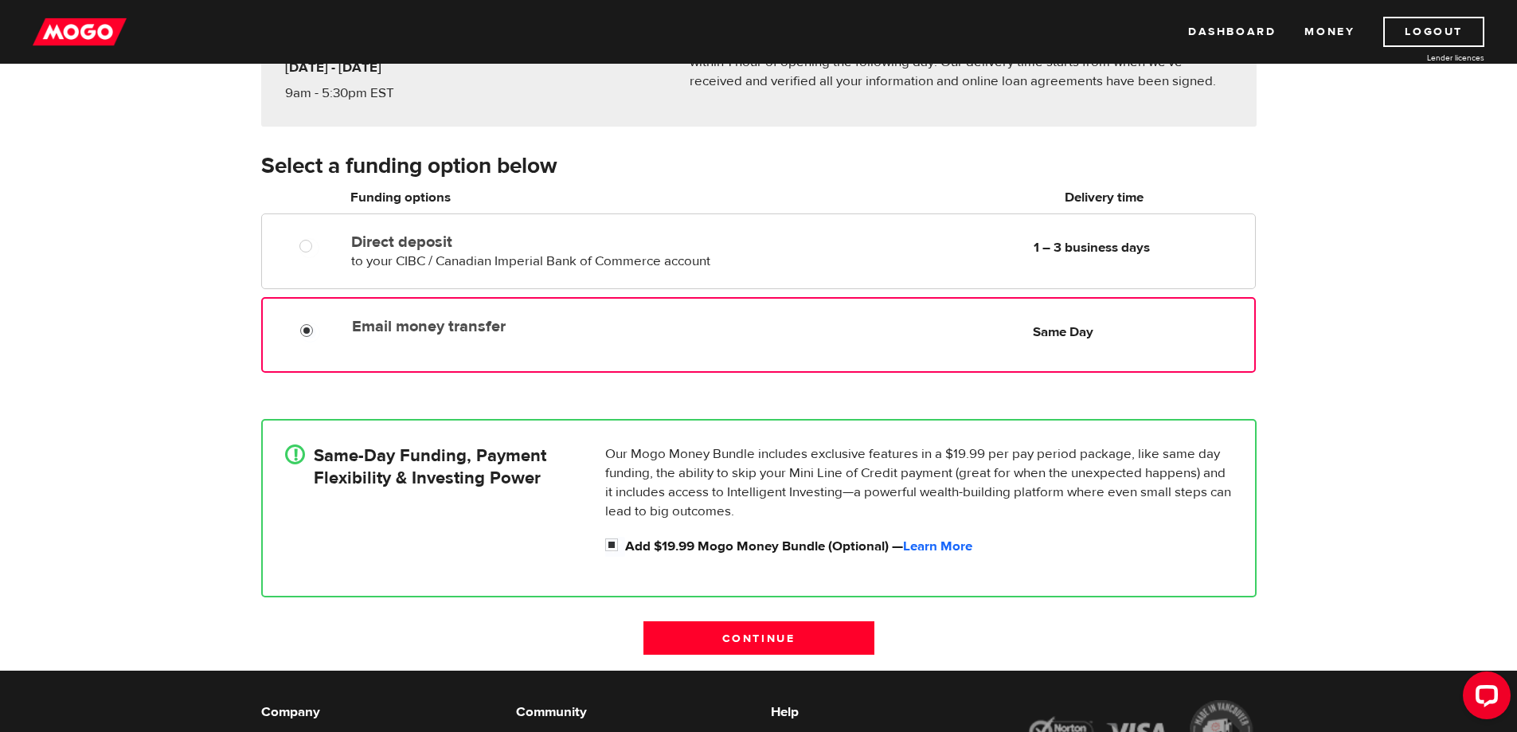
scroll to position [319, 0]
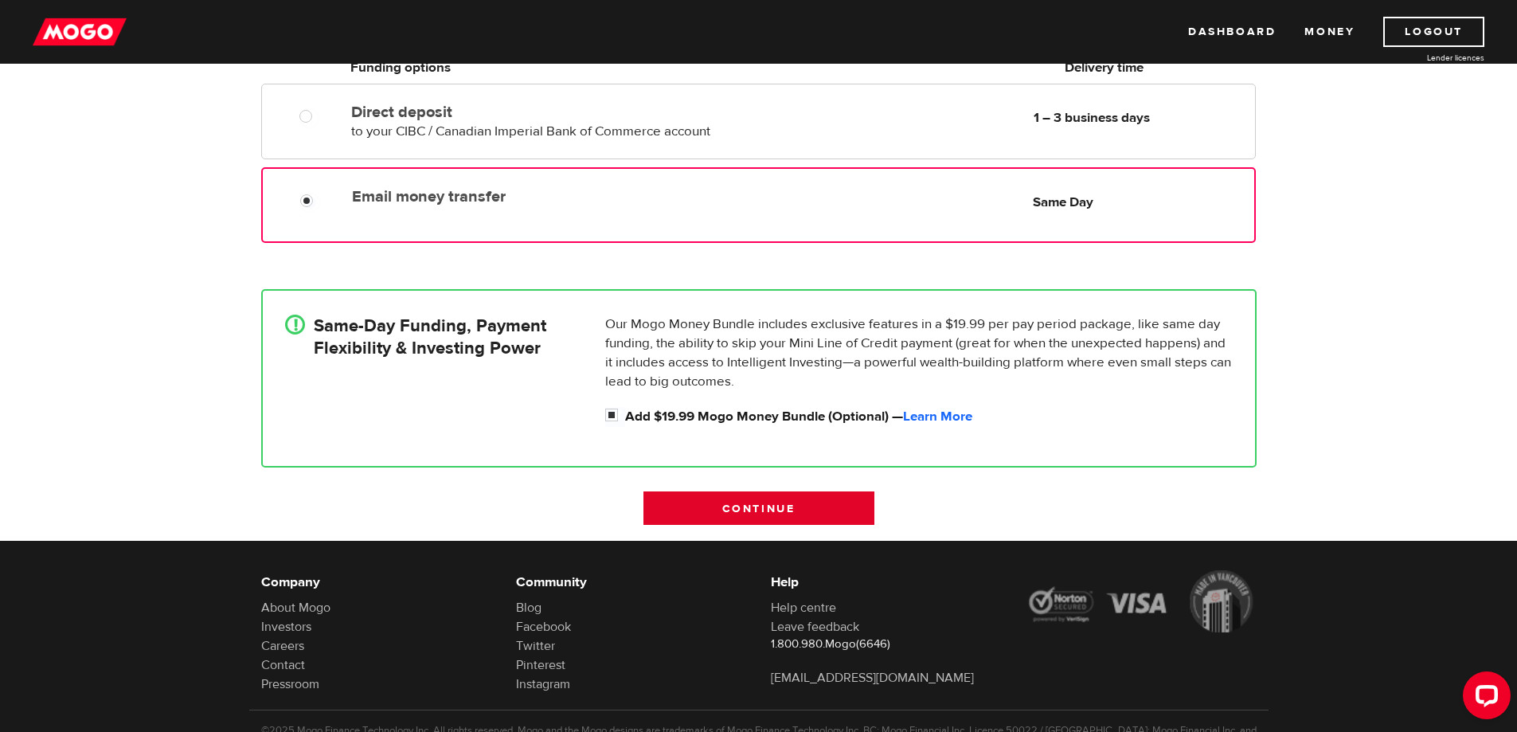
click at [781, 503] on input "Continue" at bounding box center [758, 507] width 231 height 33
